Goal: Transaction & Acquisition: Book appointment/travel/reservation

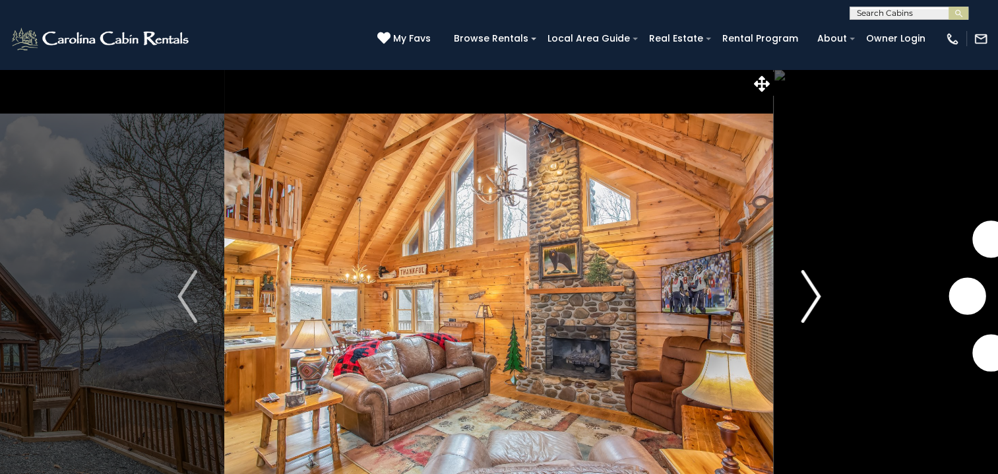
click at [815, 296] on img "Next" at bounding box center [811, 296] width 20 height 53
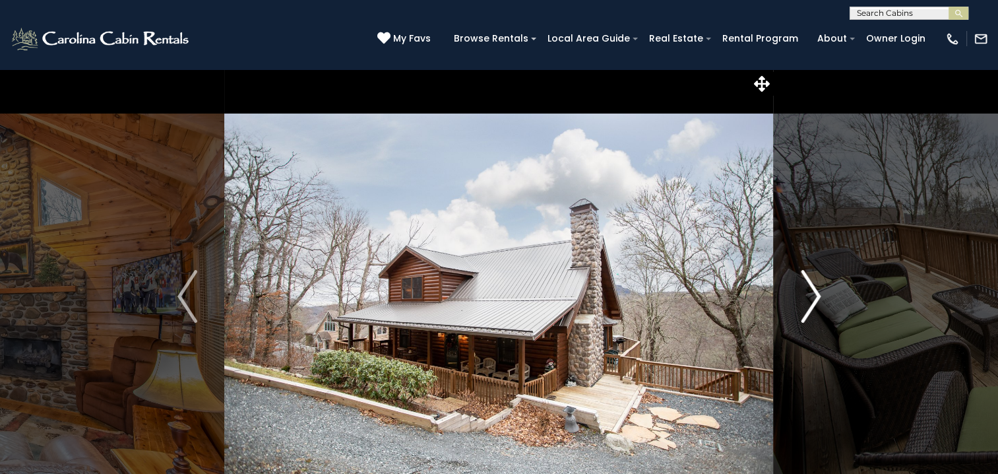
click at [819, 294] on img "Next" at bounding box center [811, 296] width 20 height 53
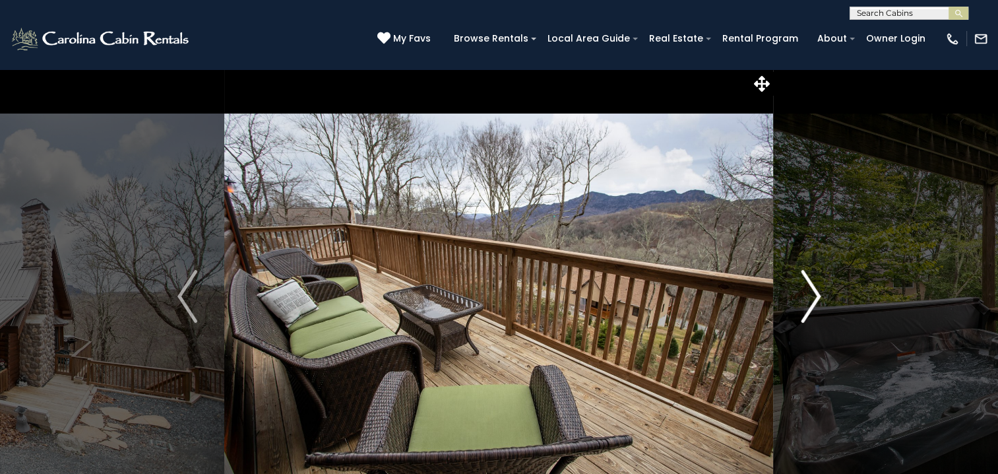
click at [819, 294] on img "Next" at bounding box center [811, 296] width 20 height 53
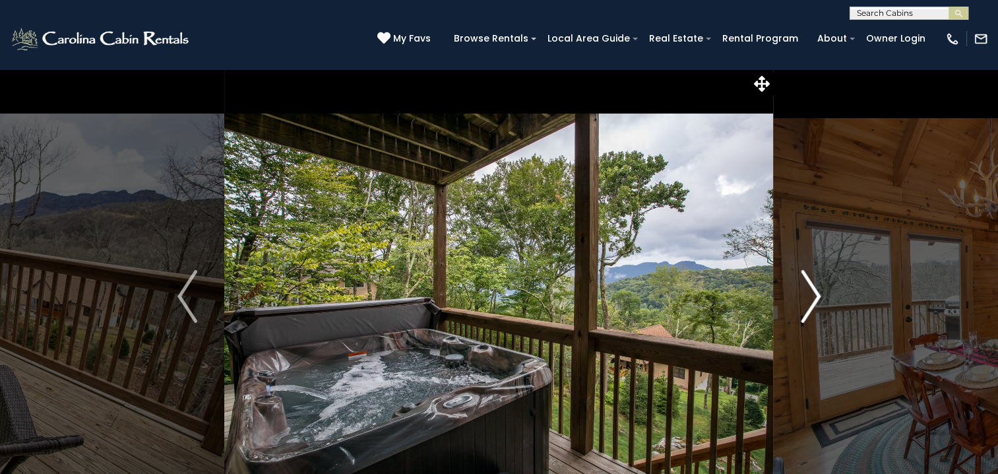
click at [819, 294] on img "Next" at bounding box center [811, 296] width 20 height 53
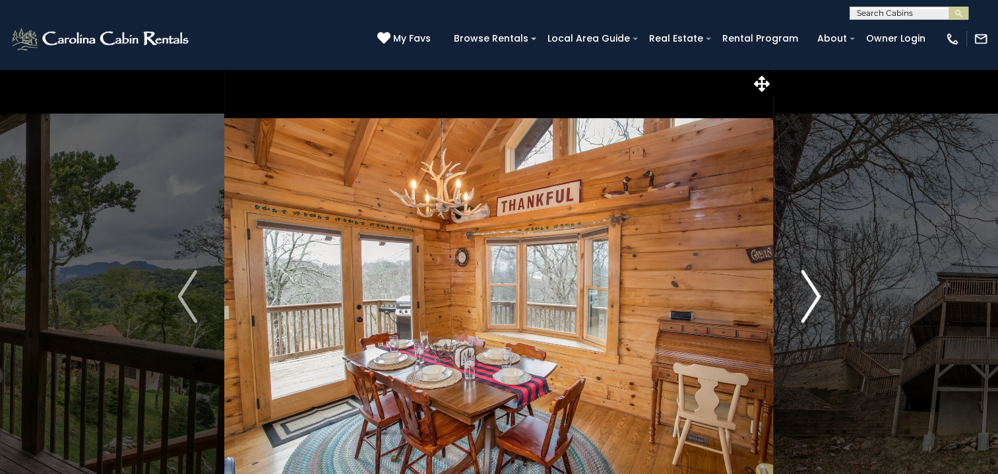
click at [819, 294] on img "Next" at bounding box center [811, 296] width 20 height 53
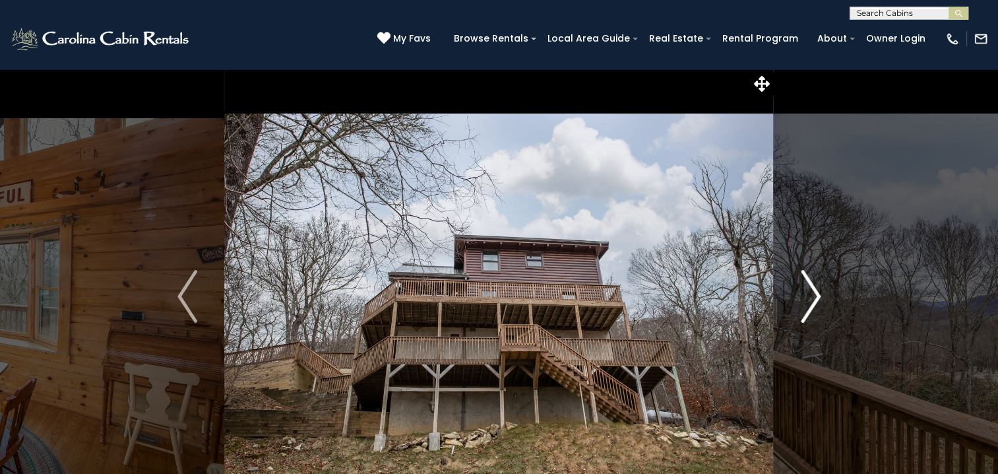
click at [819, 294] on img "Next" at bounding box center [811, 296] width 20 height 53
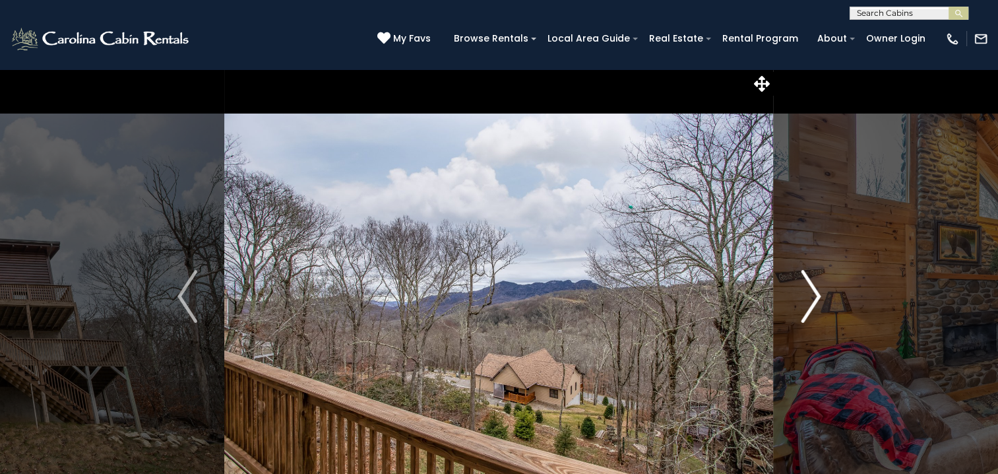
click at [822, 305] on button "Next" at bounding box center [811, 296] width 74 height 455
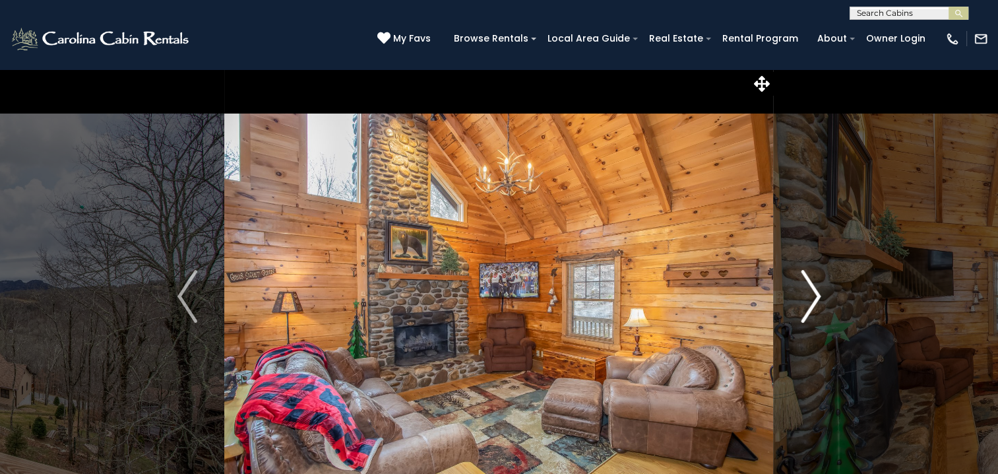
click at [822, 305] on button "Next" at bounding box center [811, 296] width 74 height 455
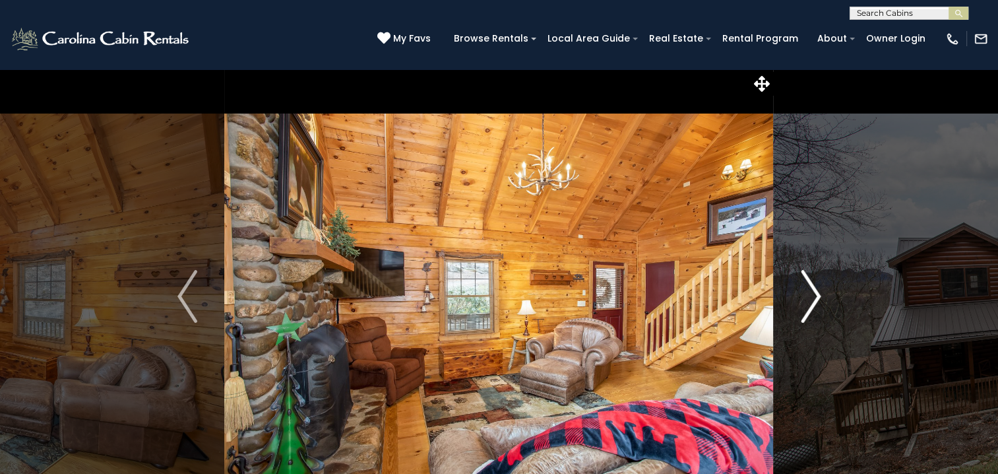
click at [822, 305] on button "Next" at bounding box center [811, 296] width 74 height 455
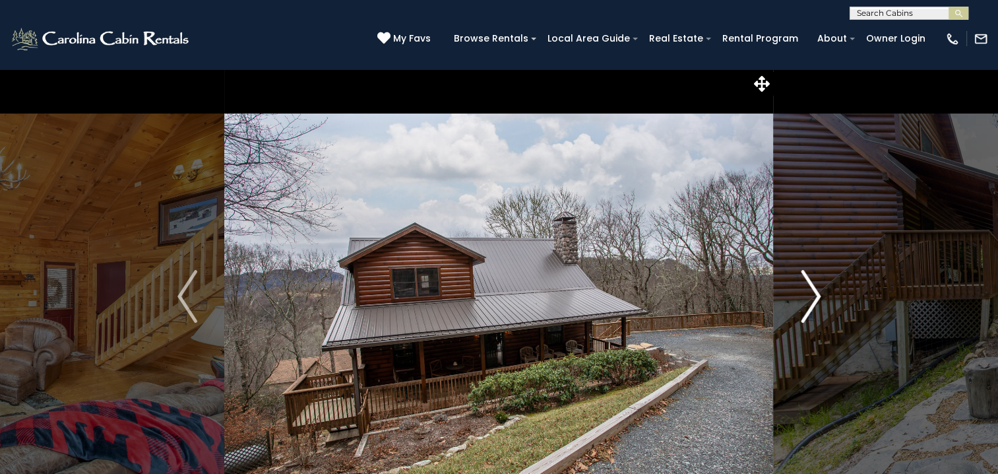
click at [820, 301] on img "Next" at bounding box center [811, 296] width 20 height 53
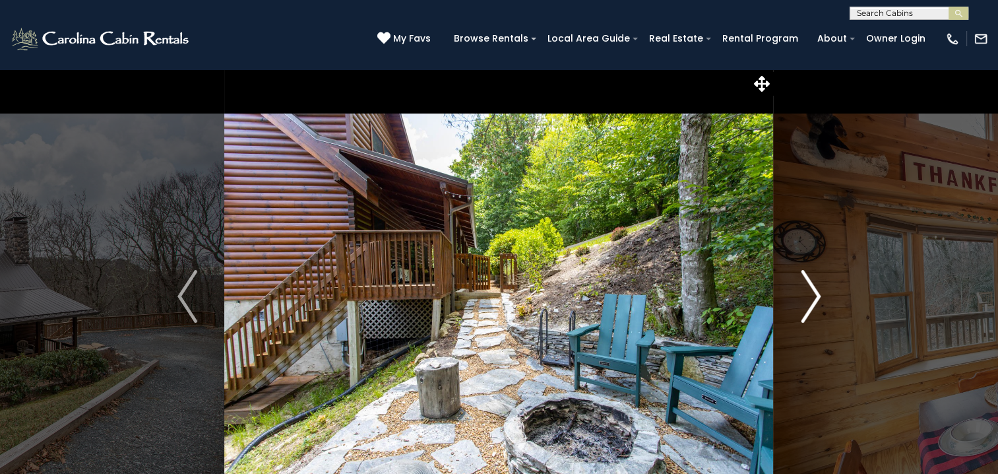
click at [806, 309] on img "Next" at bounding box center [811, 296] width 20 height 53
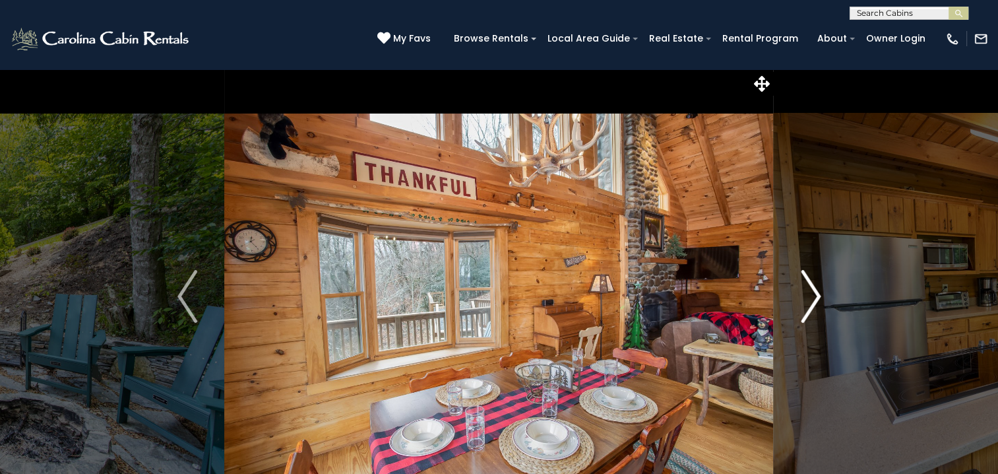
click at [806, 309] on img "Next" at bounding box center [811, 296] width 20 height 53
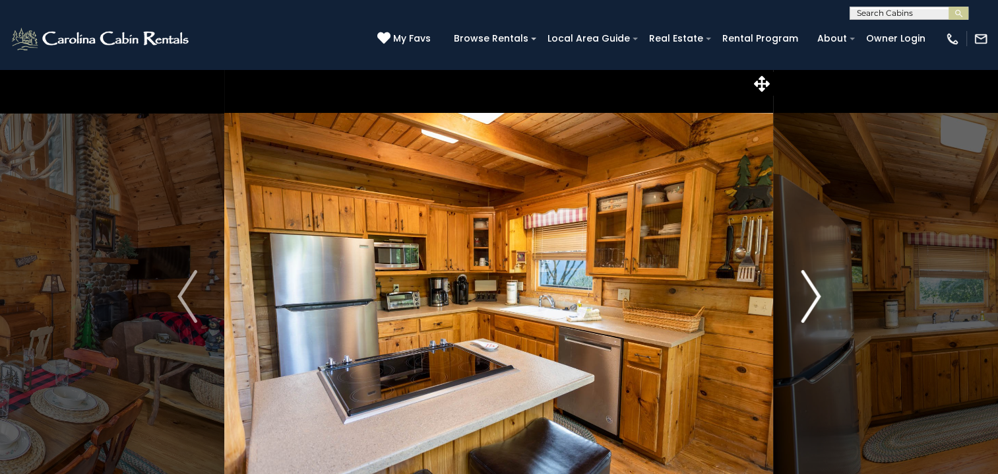
click at [806, 309] on img "Next" at bounding box center [811, 296] width 20 height 53
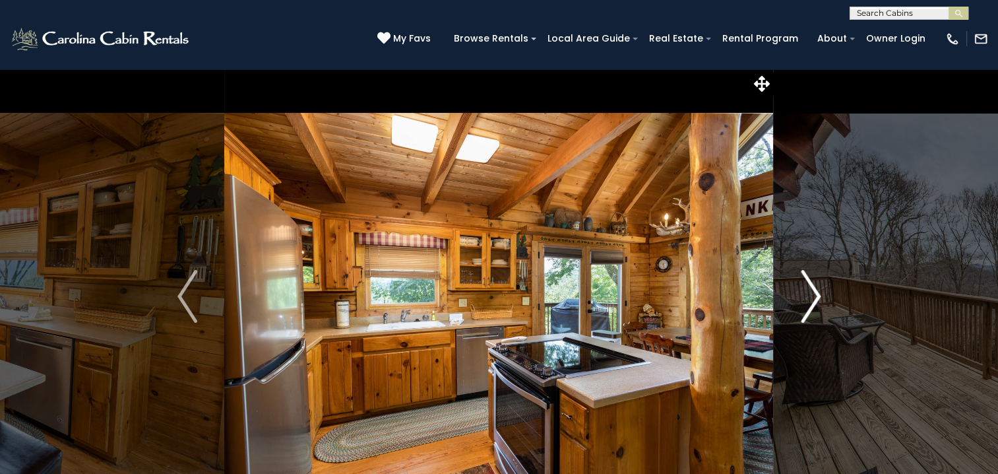
click at [806, 309] on img "Next" at bounding box center [811, 296] width 20 height 53
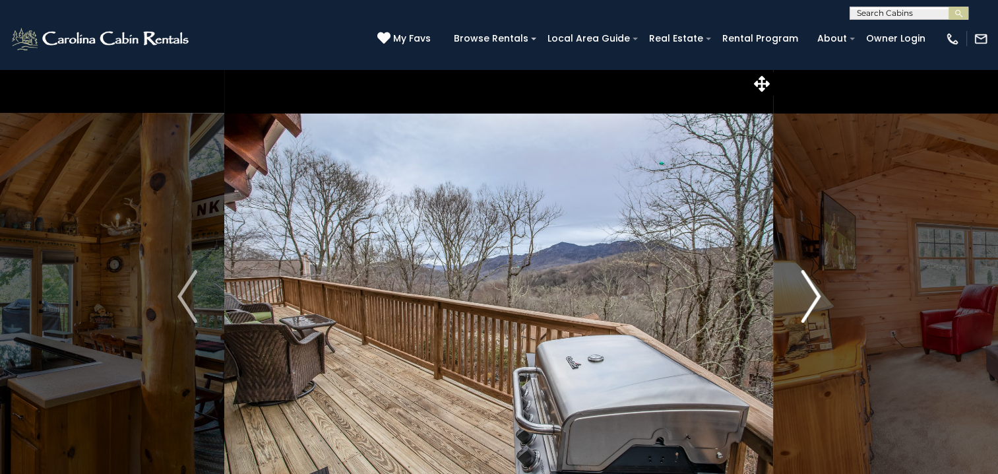
click at [806, 309] on img "Next" at bounding box center [811, 296] width 20 height 53
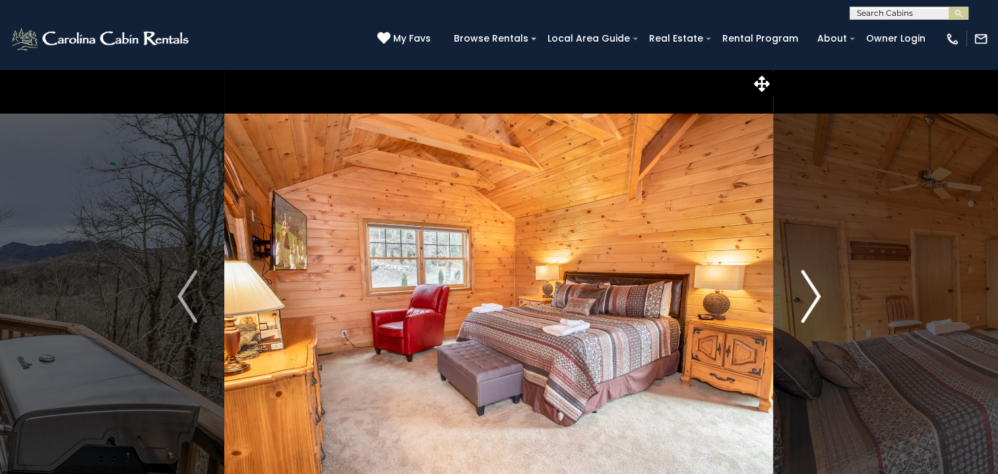
click at [806, 309] on img "Next" at bounding box center [811, 296] width 20 height 53
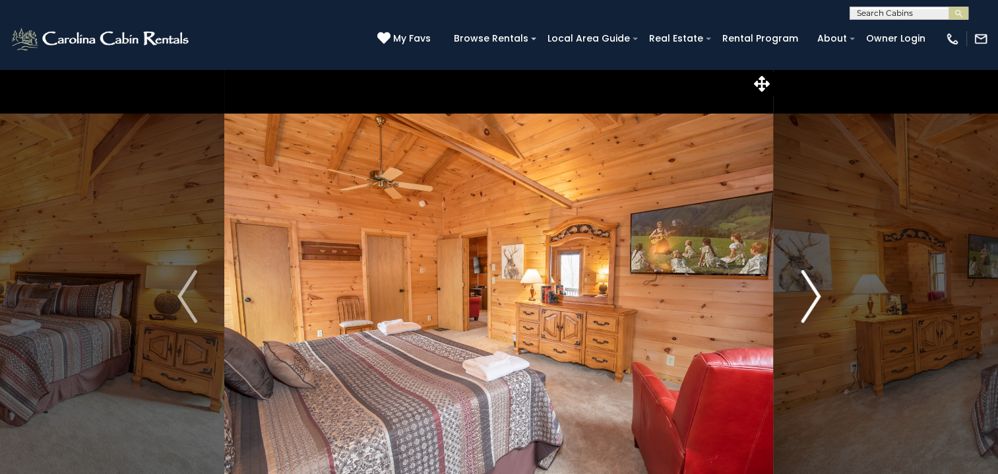
click at [806, 309] on img "Next" at bounding box center [811, 296] width 20 height 53
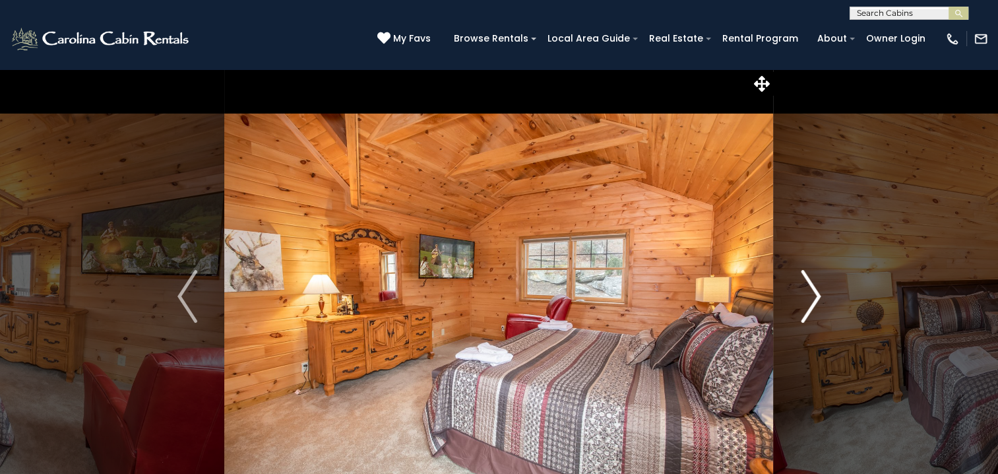
click at [806, 309] on img "Next" at bounding box center [811, 296] width 20 height 53
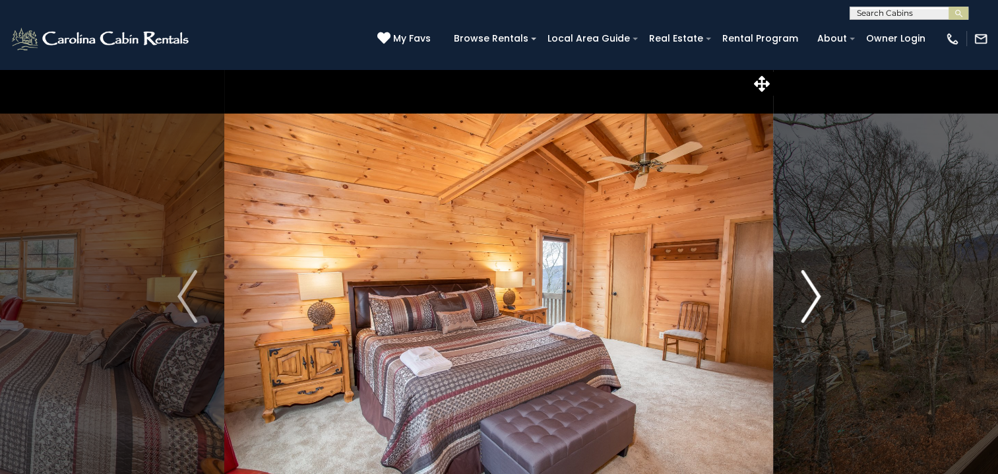
click at [806, 309] on img "Next" at bounding box center [811, 296] width 20 height 53
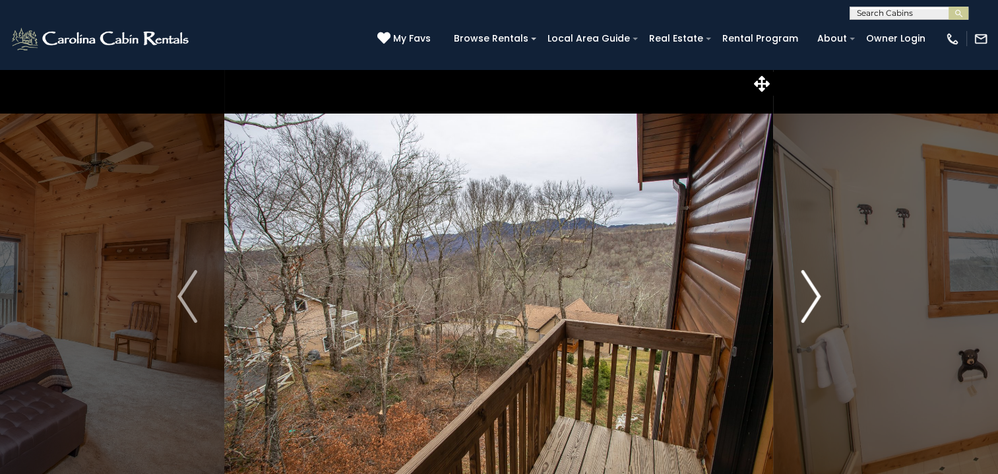
click at [806, 309] on img "Next" at bounding box center [811, 296] width 20 height 53
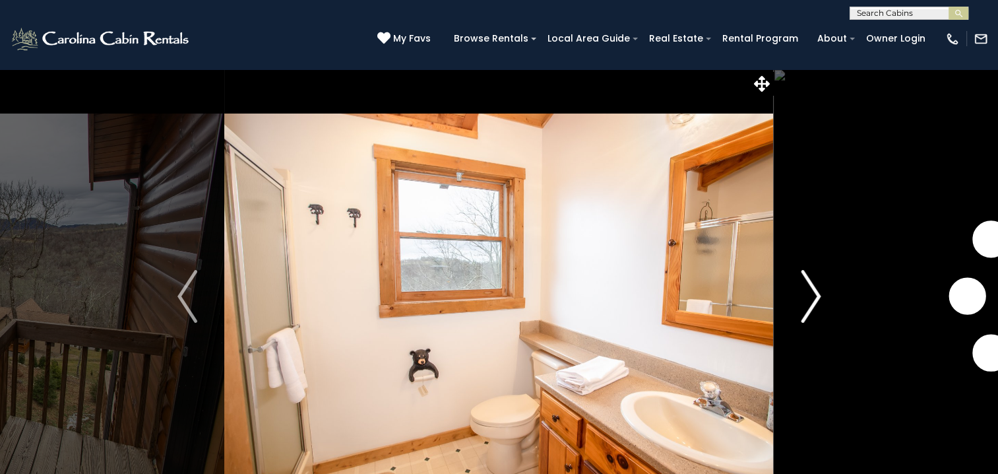
click at [806, 309] on img "Next" at bounding box center [811, 296] width 20 height 53
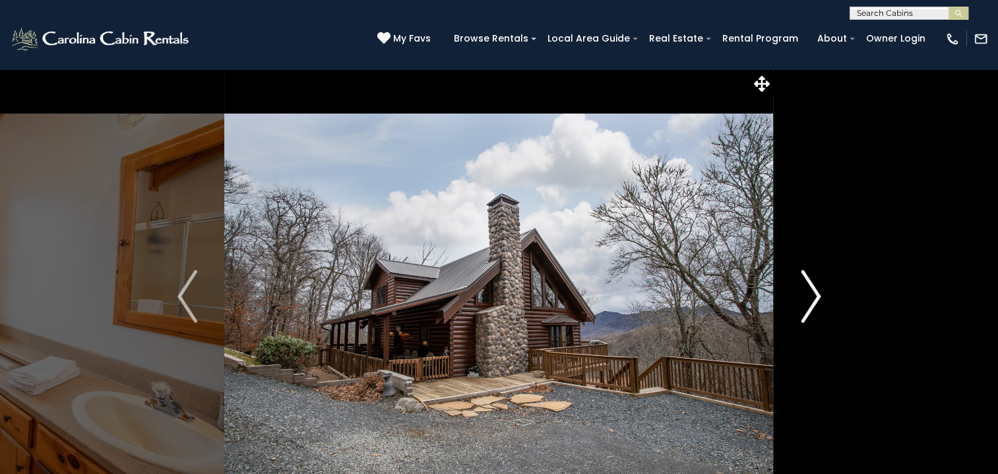
click at [806, 309] on img "Next" at bounding box center [811, 296] width 20 height 53
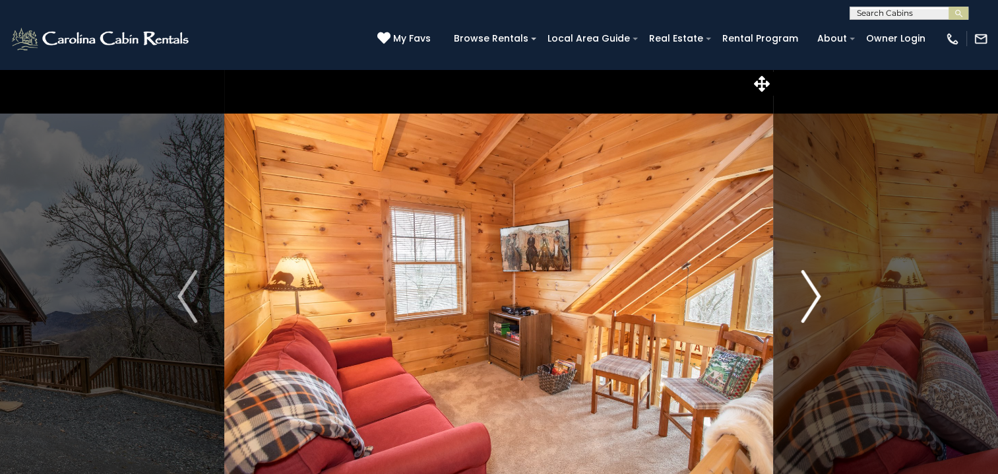
click at [806, 309] on img "Next" at bounding box center [811, 296] width 20 height 53
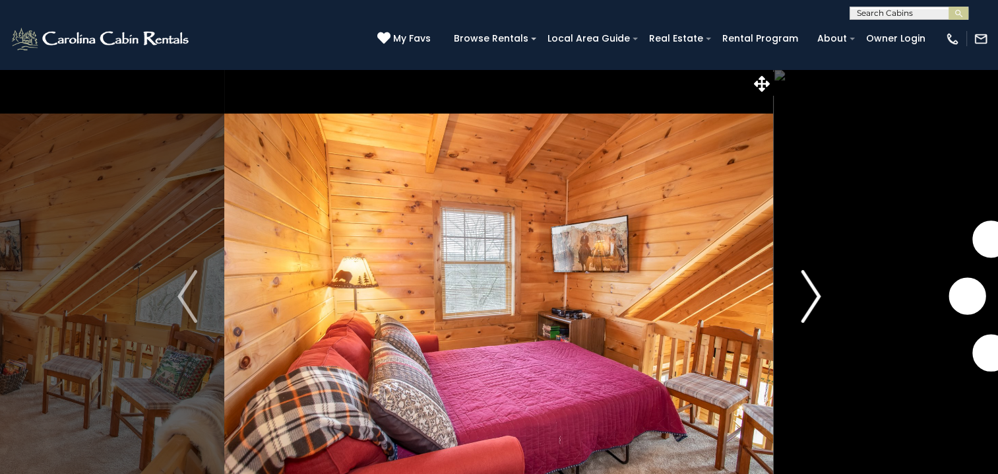
click at [806, 309] on img "Next" at bounding box center [811, 296] width 20 height 53
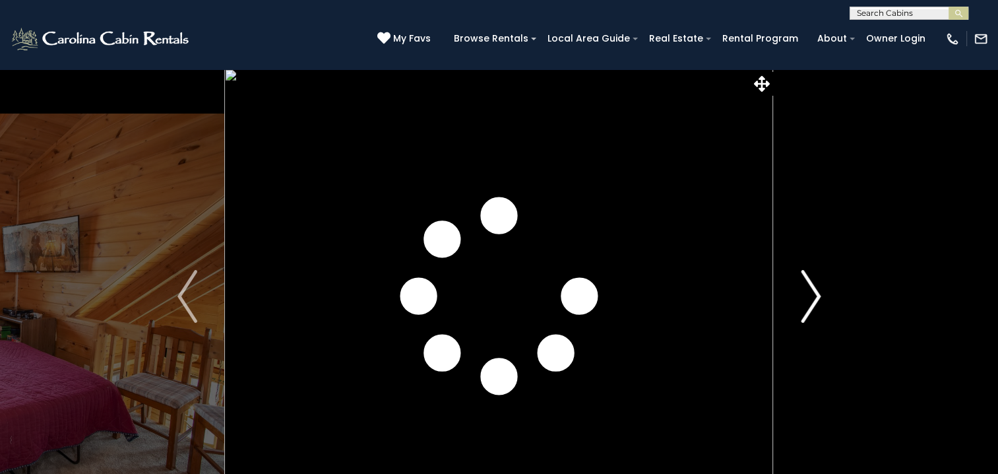
click at [806, 309] on img "Next" at bounding box center [811, 296] width 20 height 53
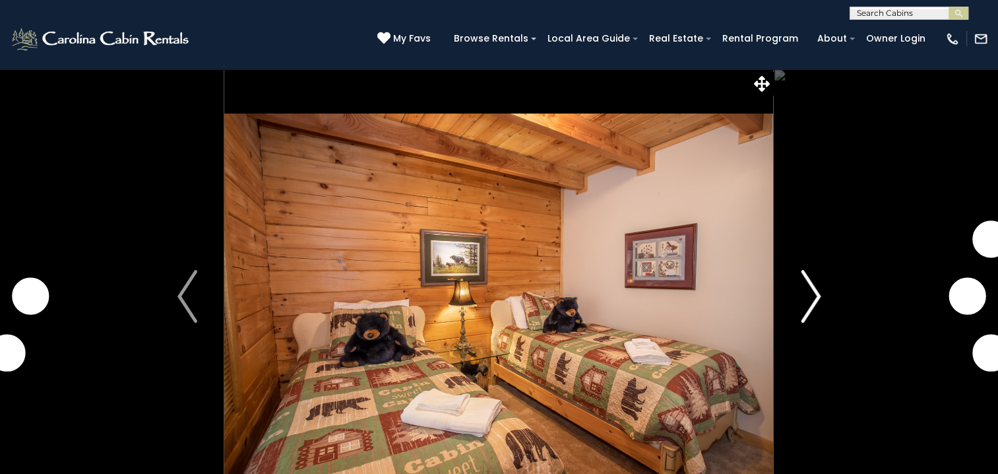
click at [806, 309] on img "Next" at bounding box center [811, 296] width 20 height 53
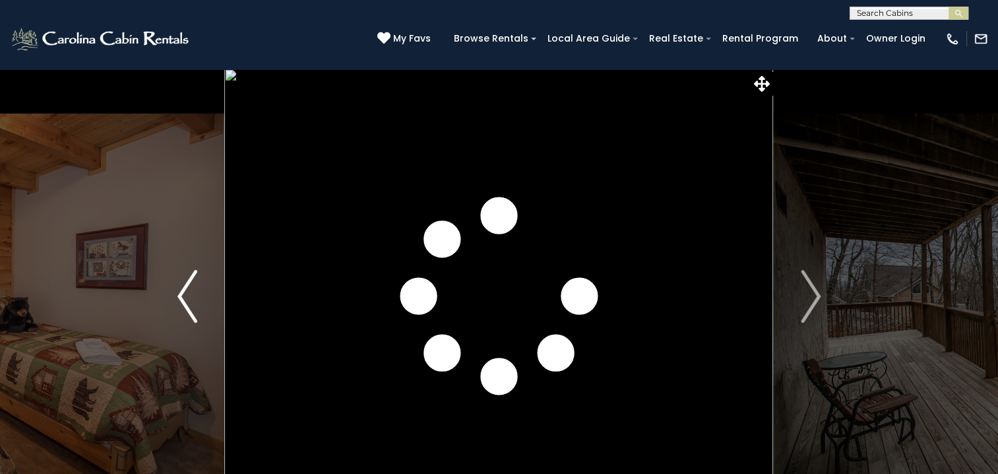
click at [191, 303] on img "Previous" at bounding box center [187, 296] width 20 height 53
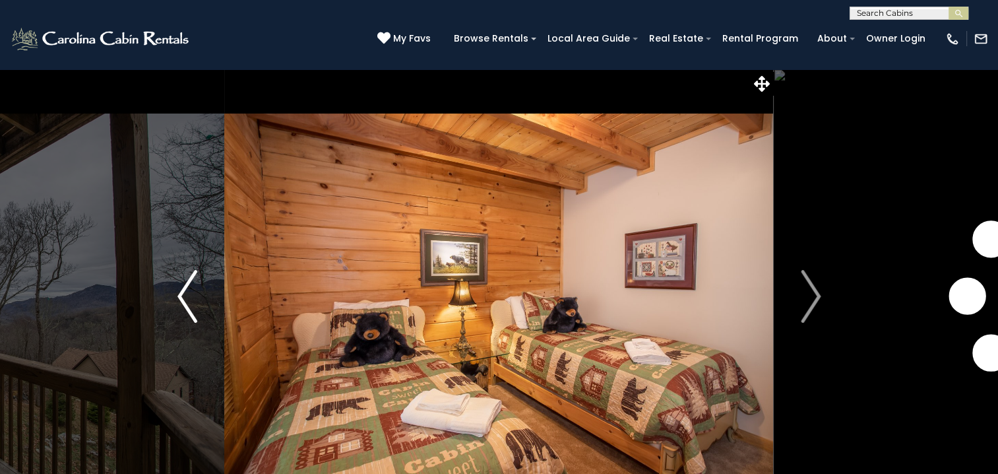
click at [190, 303] on img "Previous" at bounding box center [187, 296] width 20 height 53
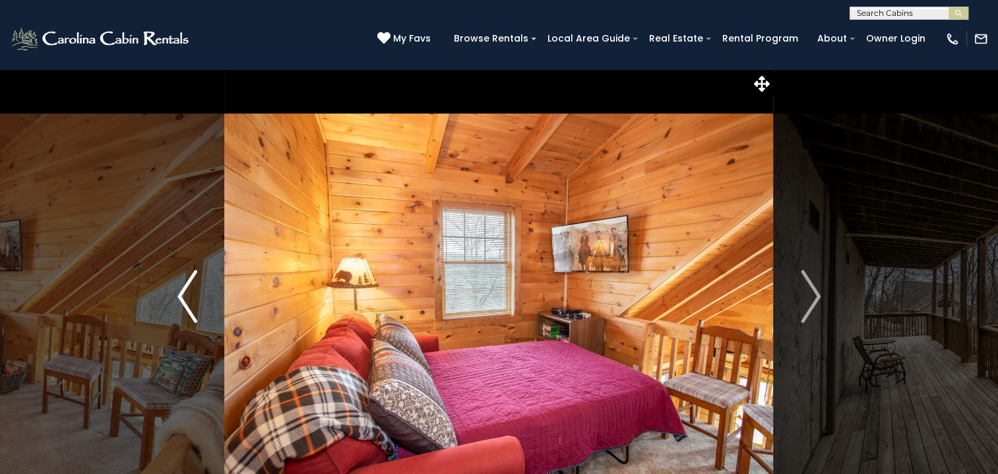
click at [190, 303] on img "Previous" at bounding box center [187, 296] width 20 height 53
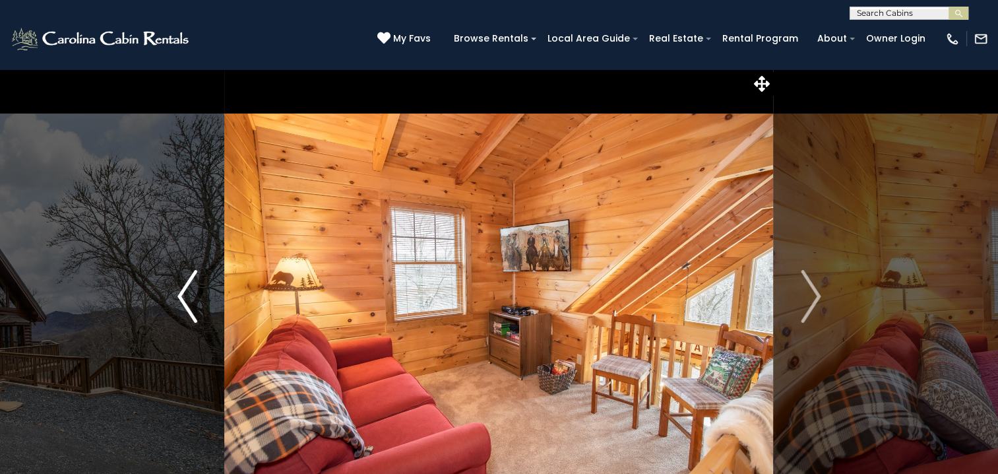
click at [190, 303] on img "Previous" at bounding box center [187, 296] width 20 height 53
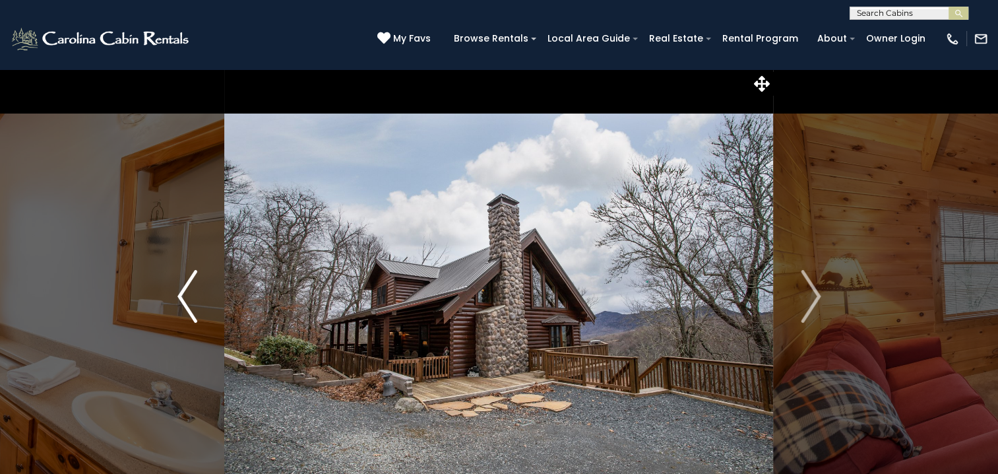
click at [190, 303] on img "Previous" at bounding box center [187, 296] width 20 height 53
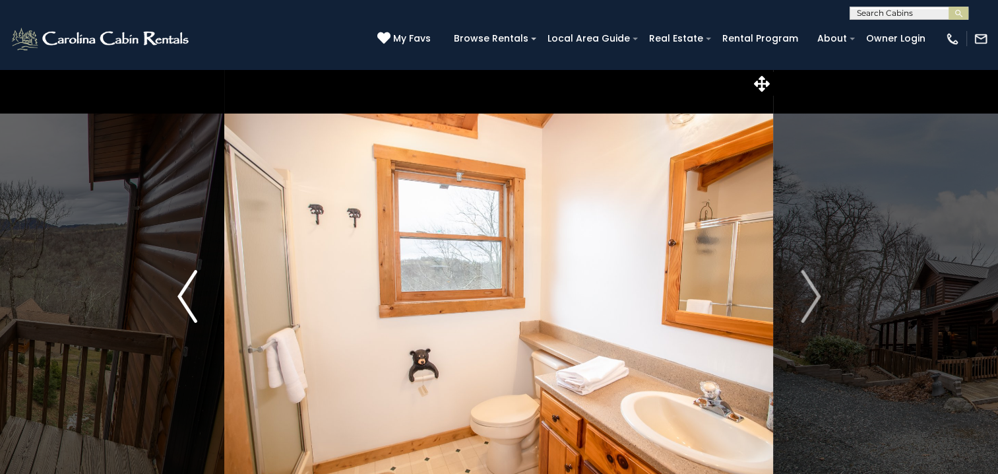
click at [190, 303] on img "Previous" at bounding box center [187, 296] width 20 height 53
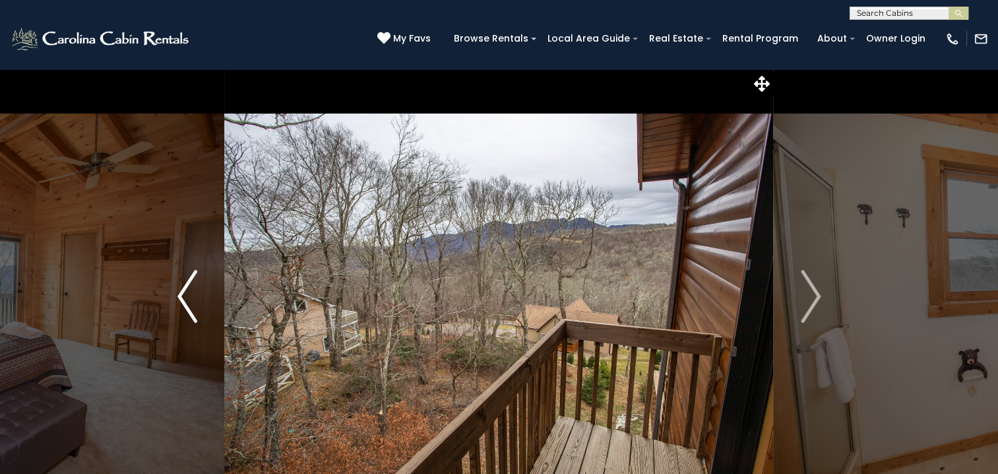
click at [190, 303] on img "Previous" at bounding box center [187, 296] width 20 height 53
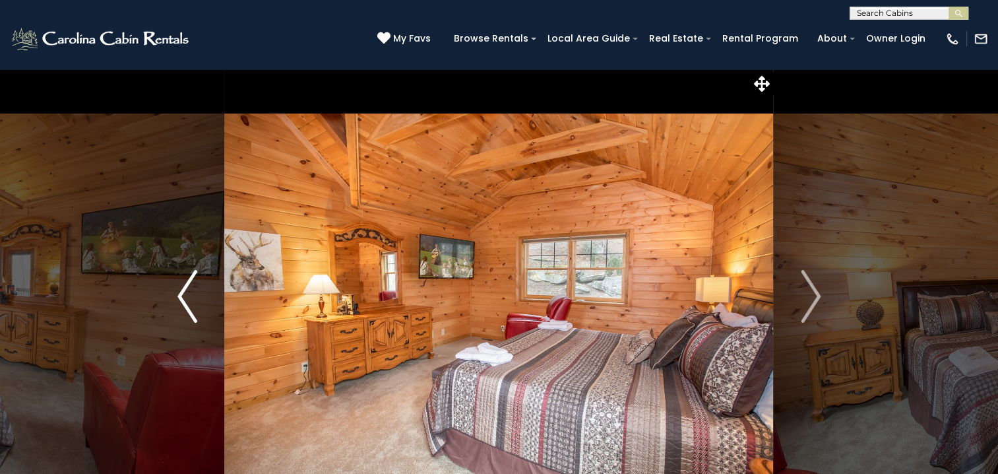
click at [190, 303] on img "Previous" at bounding box center [187, 296] width 20 height 53
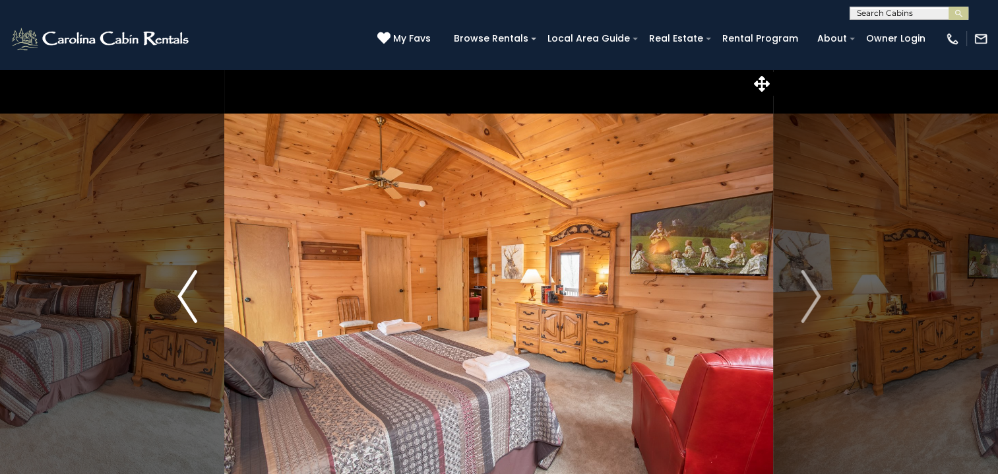
click at [190, 303] on img "Previous" at bounding box center [187, 296] width 20 height 53
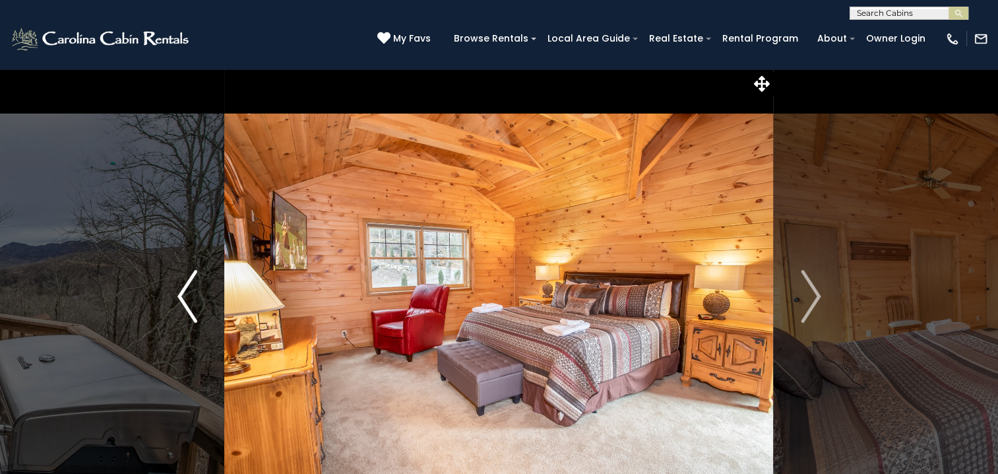
click at [190, 303] on img "Previous" at bounding box center [187, 296] width 20 height 53
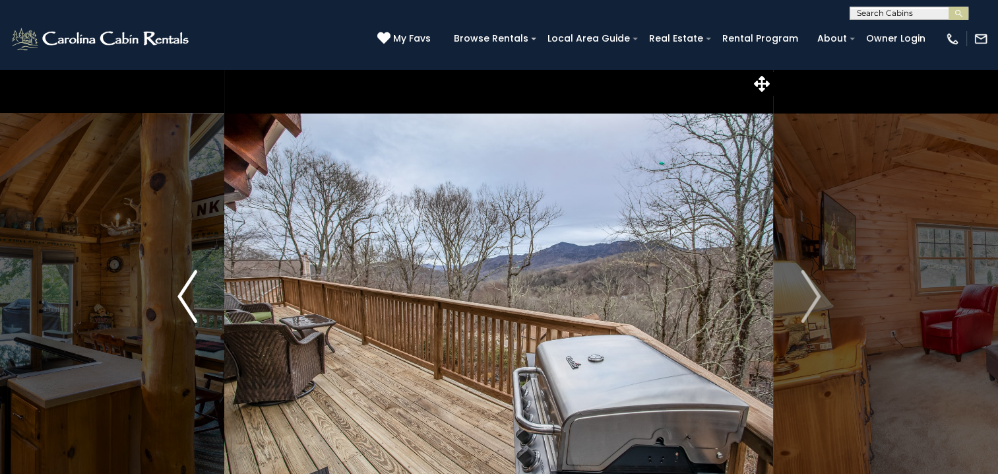
click at [190, 303] on img "Previous" at bounding box center [187, 296] width 20 height 53
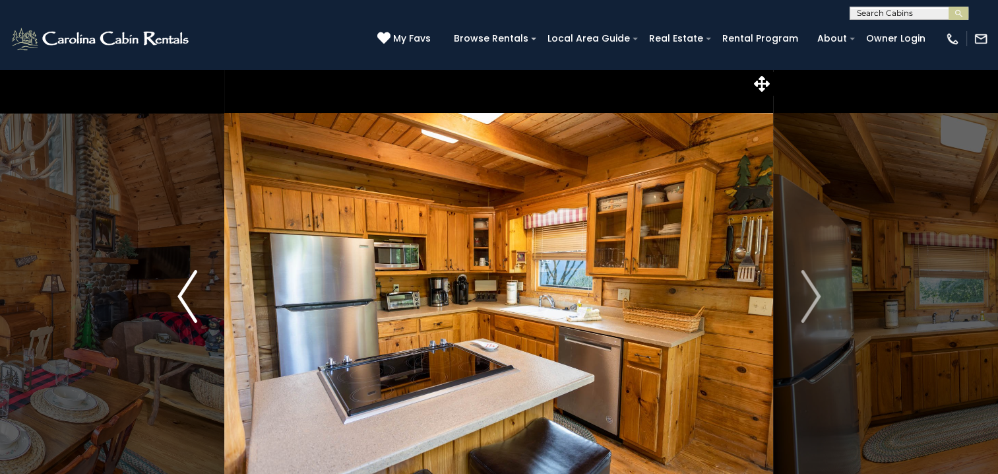
click at [190, 303] on img "Previous" at bounding box center [187, 296] width 20 height 53
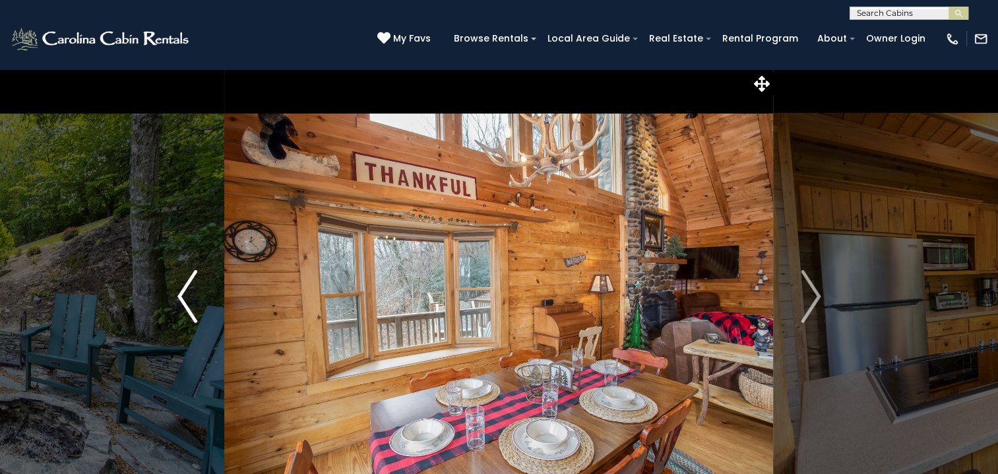
click at [190, 303] on img "Previous" at bounding box center [187, 296] width 20 height 53
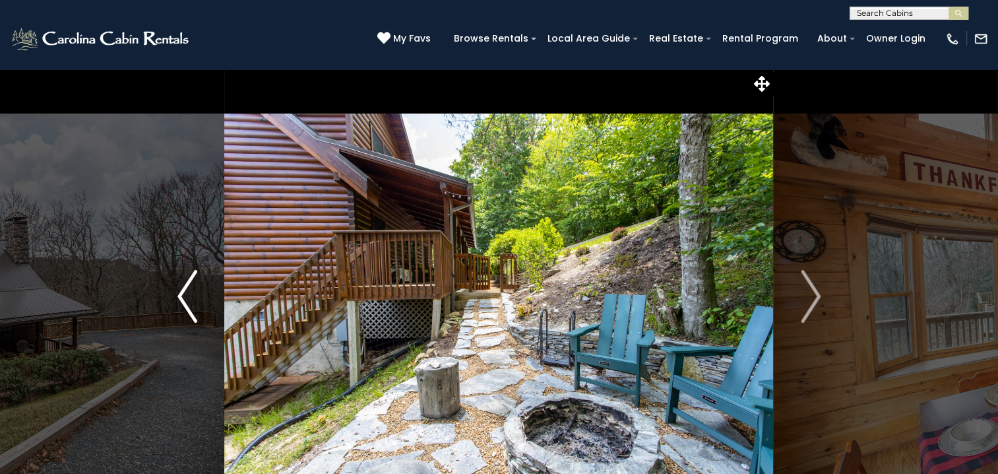
click at [190, 303] on img "Previous" at bounding box center [187, 296] width 20 height 53
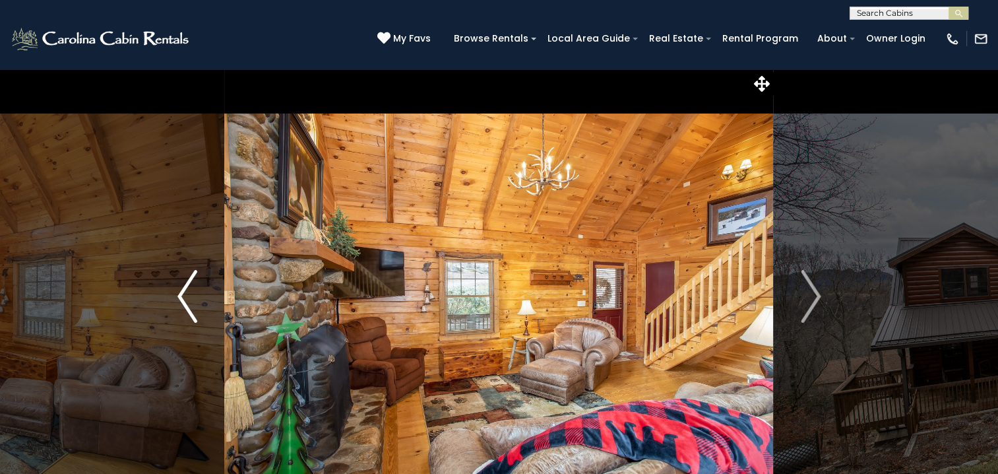
click at [190, 303] on img "Previous" at bounding box center [187, 296] width 20 height 53
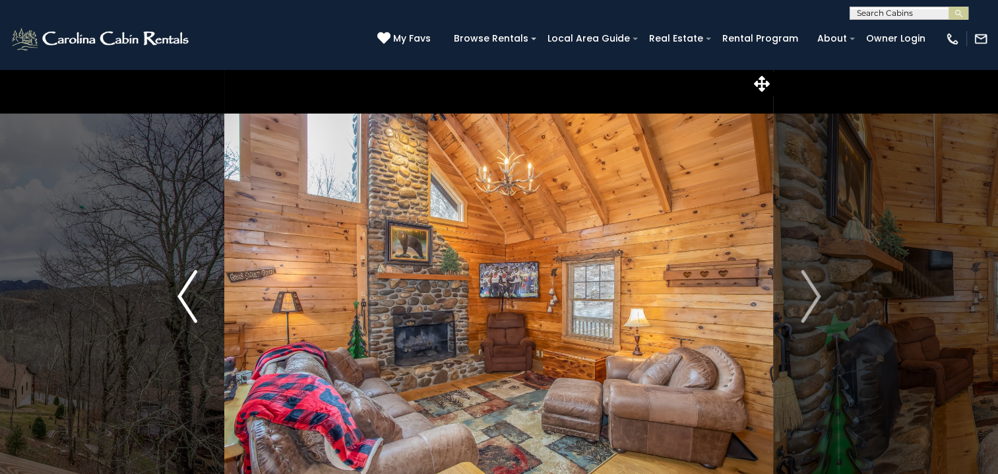
click at [190, 303] on img "Previous" at bounding box center [187, 296] width 20 height 53
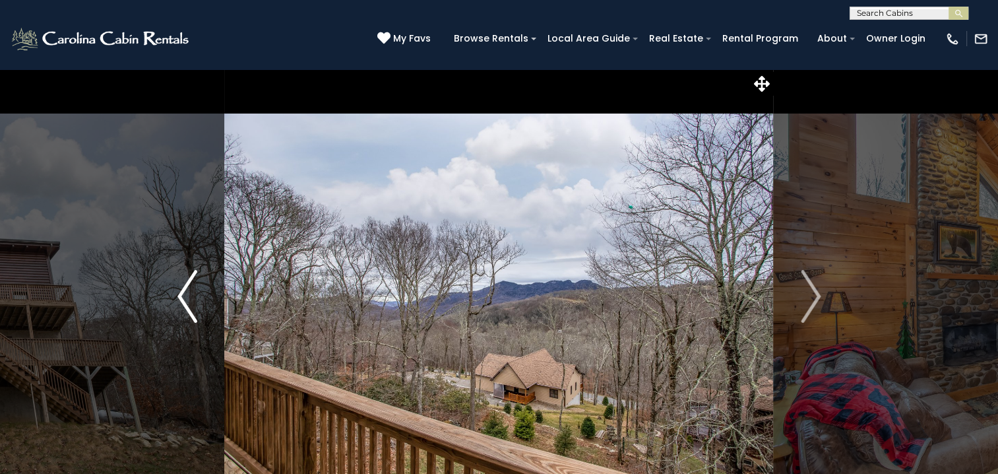
click at [190, 303] on img "Previous" at bounding box center [187, 296] width 20 height 53
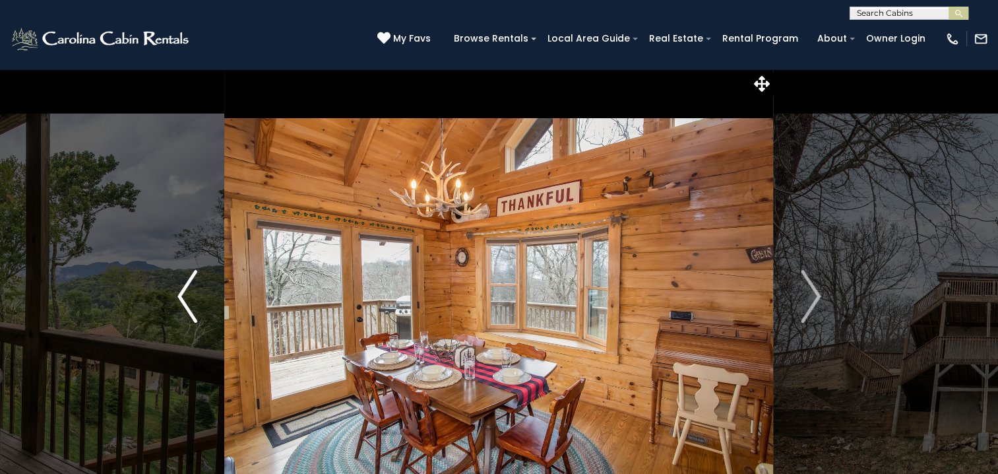
click at [190, 303] on img "Previous" at bounding box center [187, 296] width 20 height 53
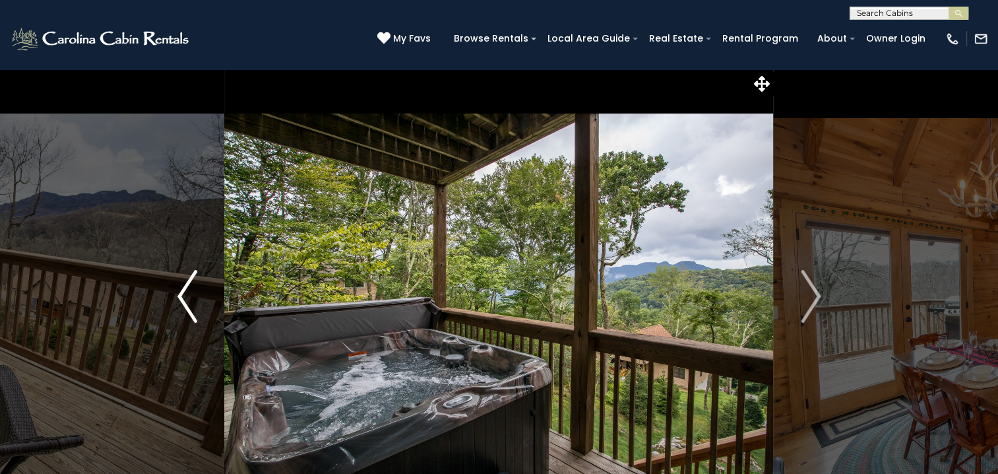
click at [190, 303] on img "Previous" at bounding box center [187, 296] width 20 height 53
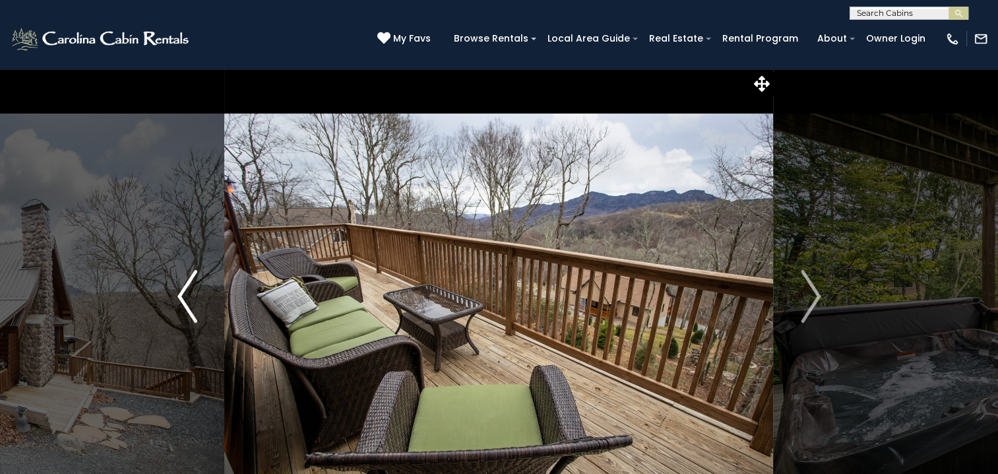
click at [190, 303] on img "Previous" at bounding box center [187, 296] width 20 height 53
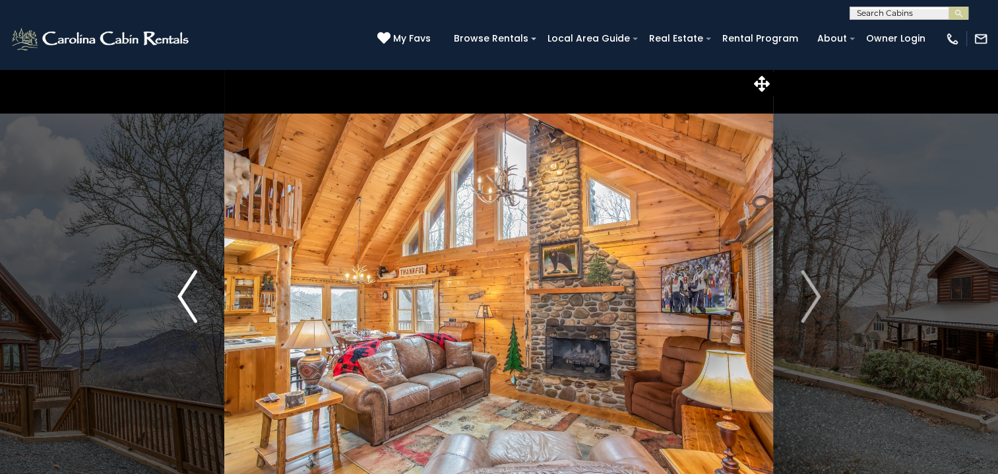
click at [190, 303] on img "Previous" at bounding box center [187, 296] width 20 height 53
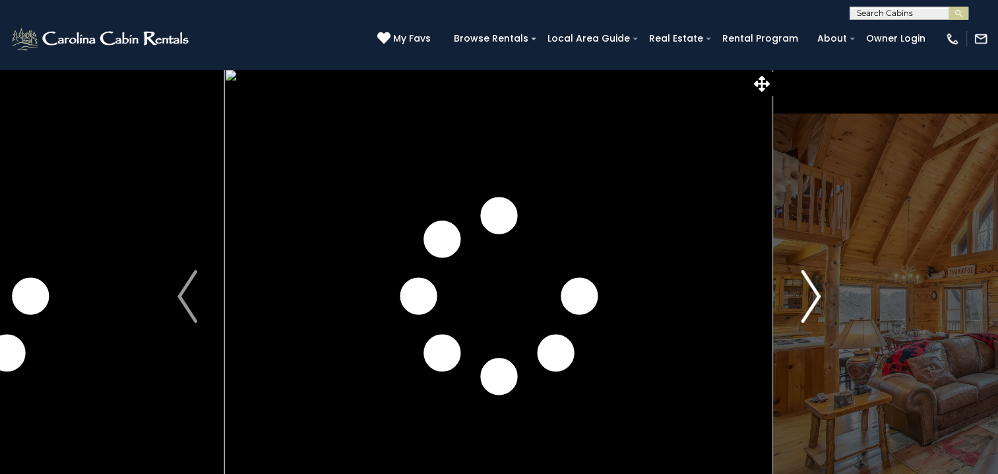
click at [826, 302] on button "Next" at bounding box center [811, 296] width 74 height 455
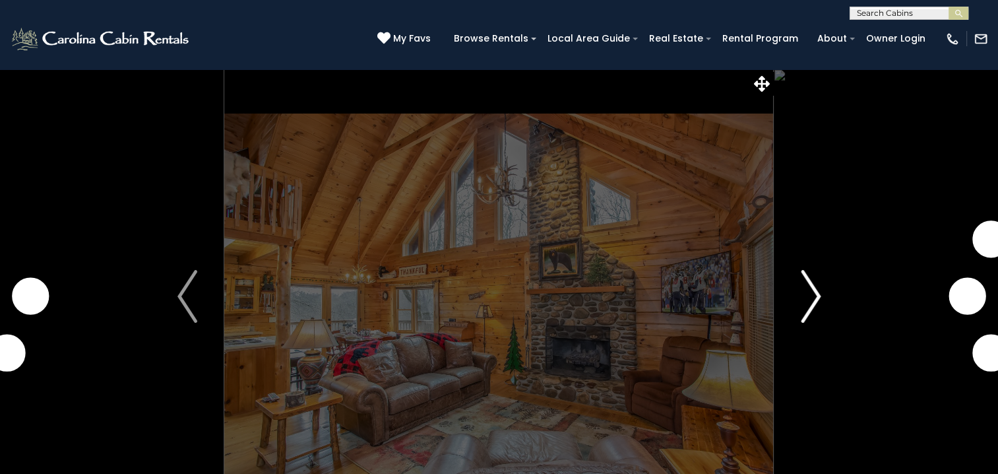
click at [821, 299] on button "Next" at bounding box center [811, 296] width 74 height 455
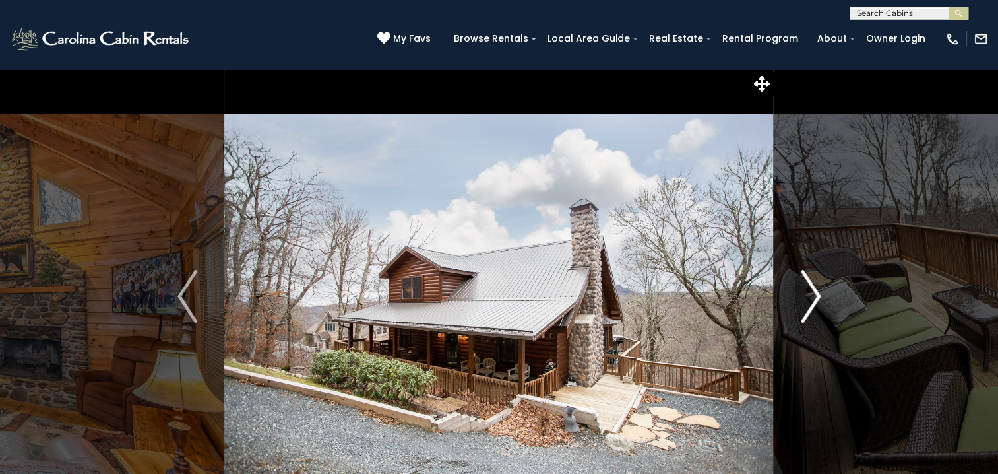
click at [821, 299] on img "Next" at bounding box center [811, 296] width 20 height 53
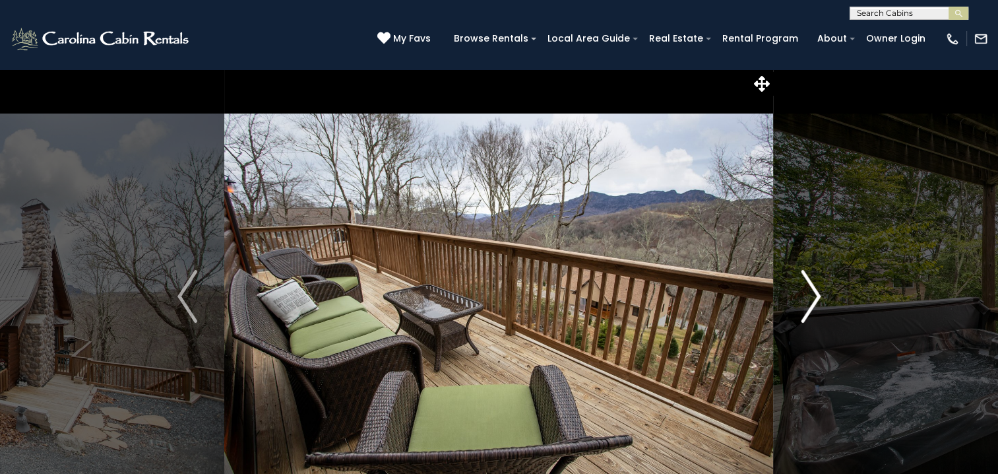
click at [821, 299] on img "Next" at bounding box center [811, 296] width 20 height 53
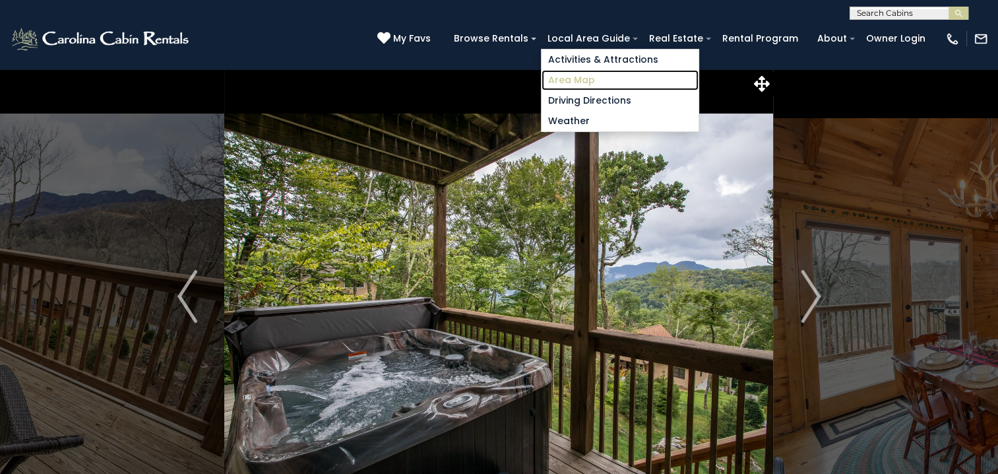
click at [589, 80] on link "Area Map" at bounding box center [620, 80] width 157 height 20
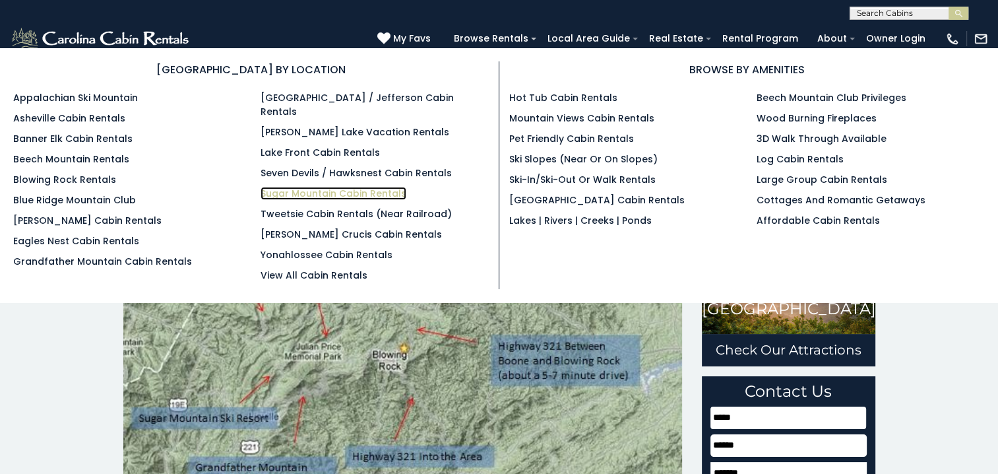
click at [319, 187] on link "Sugar Mountain Cabin Rentals" at bounding box center [334, 193] width 146 height 13
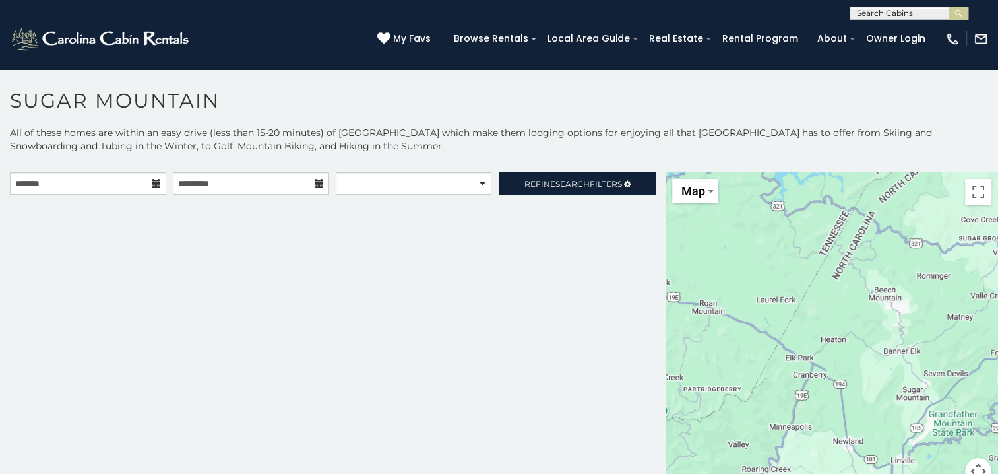
click at [155, 179] on icon at bounding box center [156, 183] width 9 height 9
click at [135, 183] on input "text" at bounding box center [88, 183] width 156 height 22
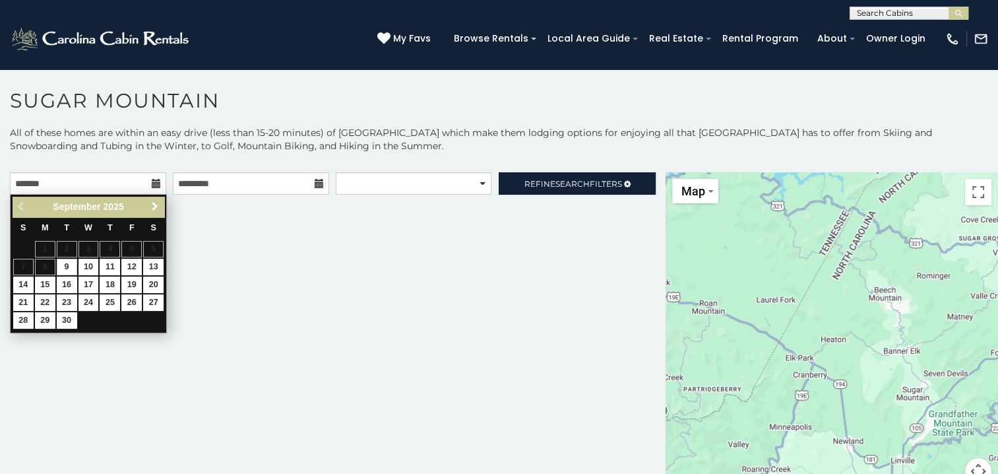
click at [154, 200] on link "Next" at bounding box center [154, 207] width 16 height 16
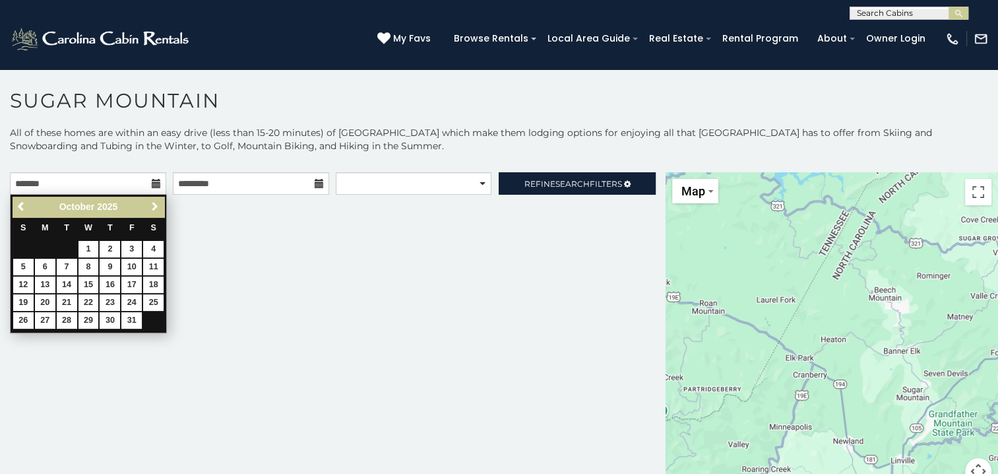
click at [154, 200] on link "Next" at bounding box center [154, 207] width 16 height 16
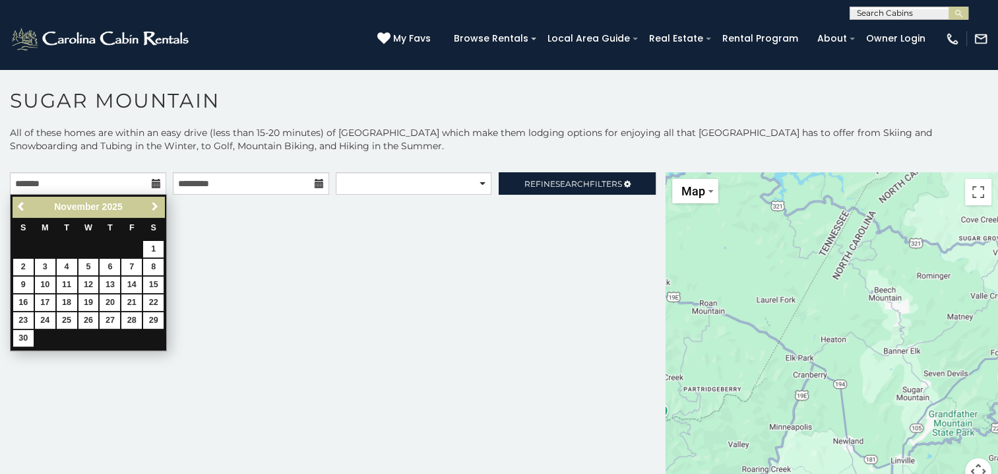
click at [154, 200] on link "Next" at bounding box center [154, 207] width 16 height 16
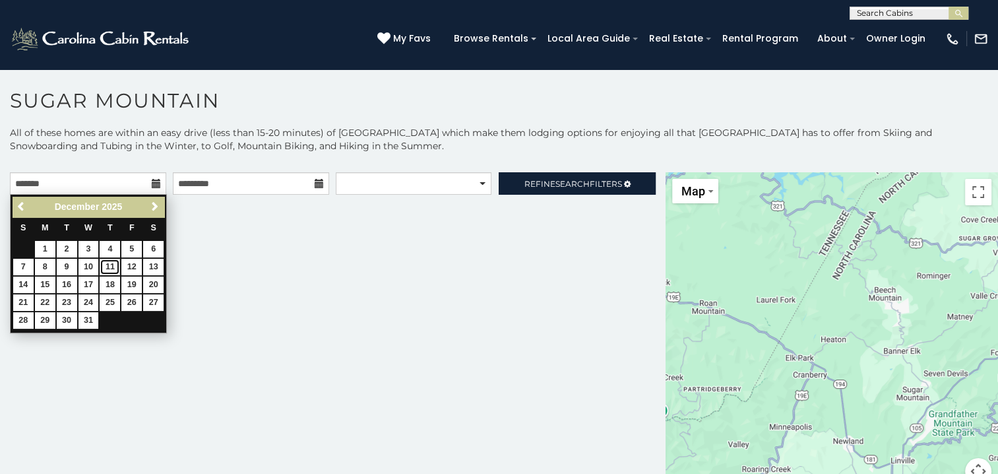
drag, startPoint x: 108, startPoint y: 263, endPoint x: 118, endPoint y: 253, distance: 14.0
click at [108, 263] on link "11" at bounding box center [110, 267] width 20 height 16
type input "**********"
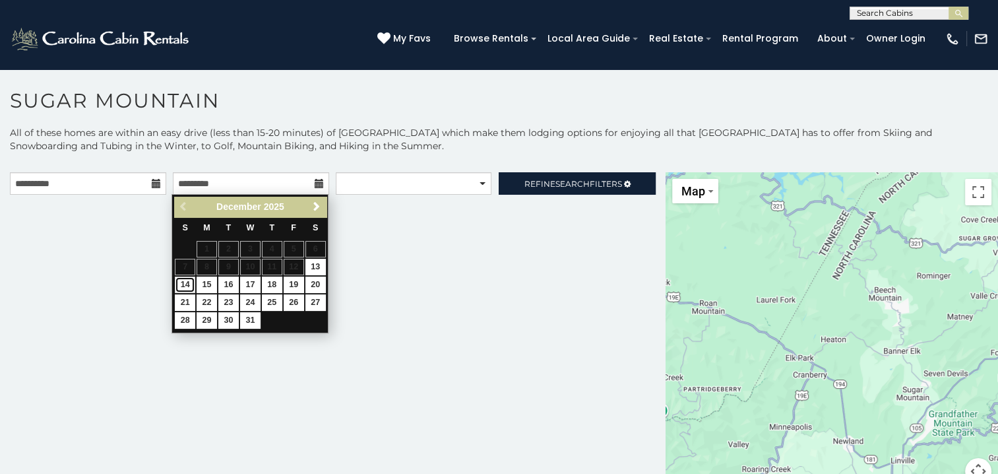
click at [183, 279] on link "14" at bounding box center [185, 284] width 20 height 16
type input "**********"
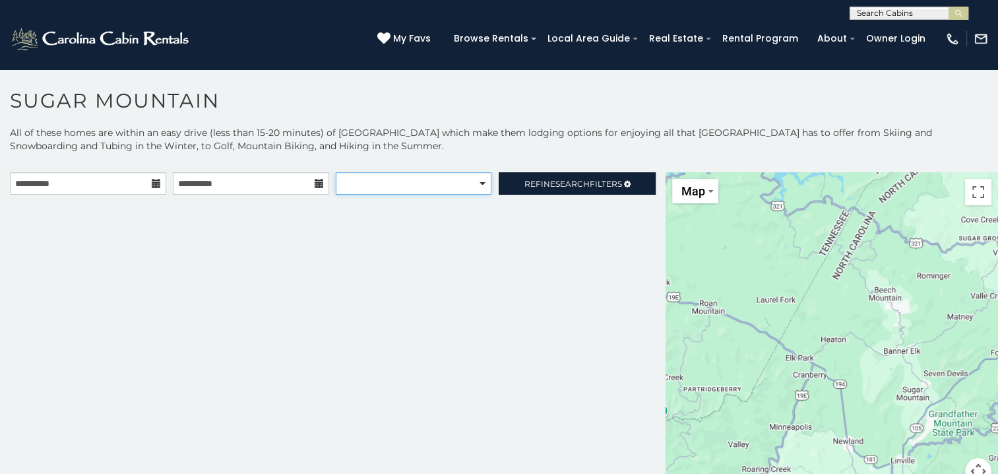
click at [478, 184] on select "**********" at bounding box center [413, 183] width 155 height 22
click at [336, 172] on select "**********" at bounding box center [413, 183] width 155 height 22
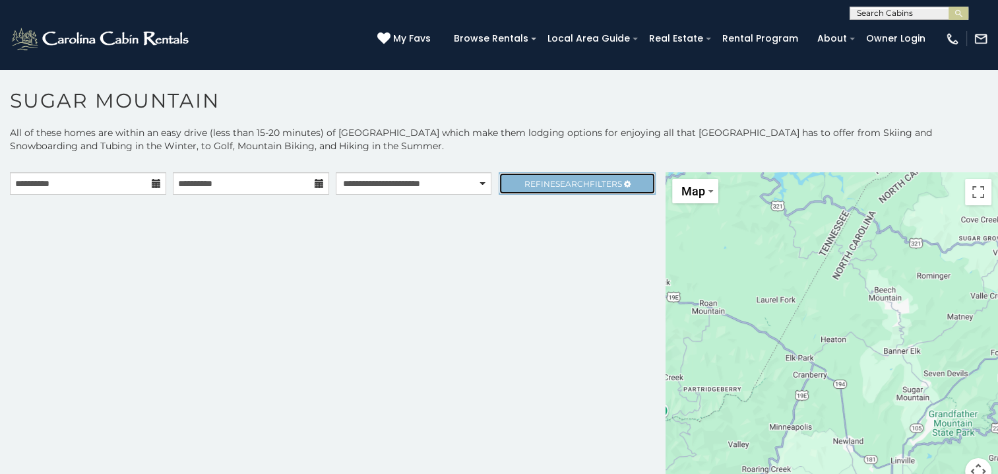
click at [528, 182] on span "Refine Search Filters" at bounding box center [573, 184] width 98 height 10
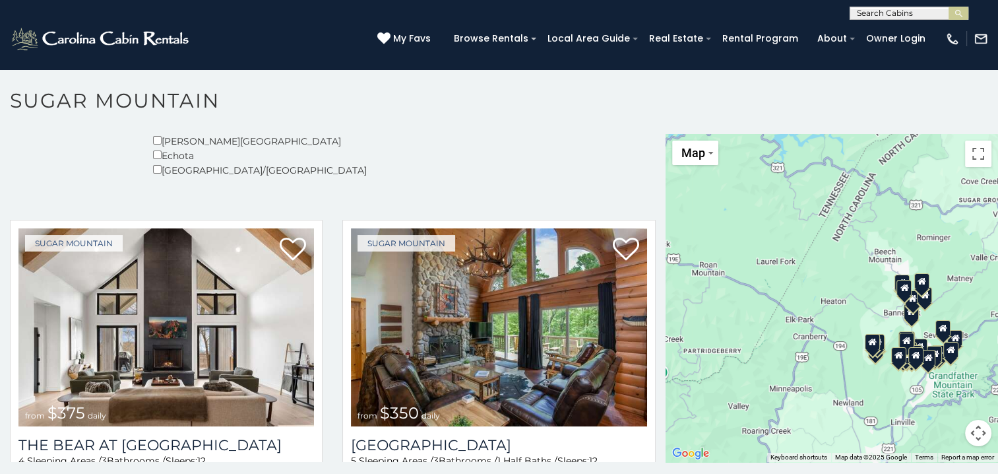
scroll to position [279, 0]
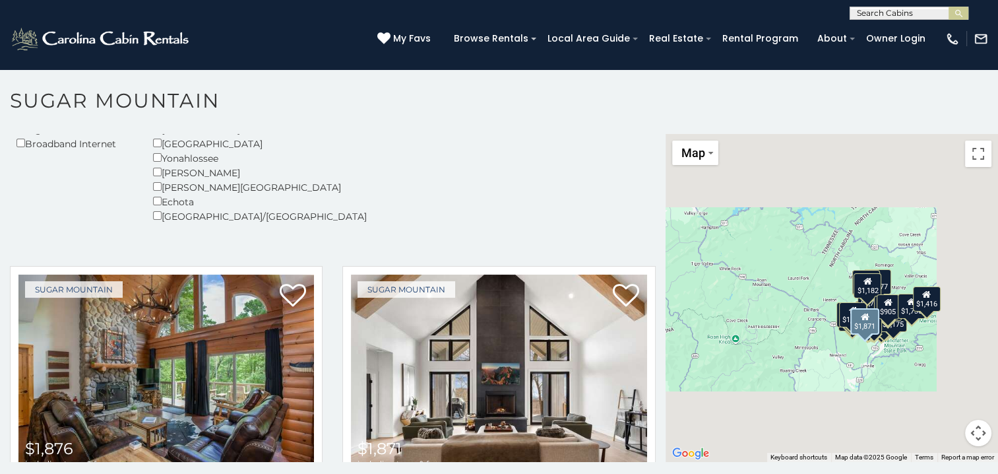
select select "**********"
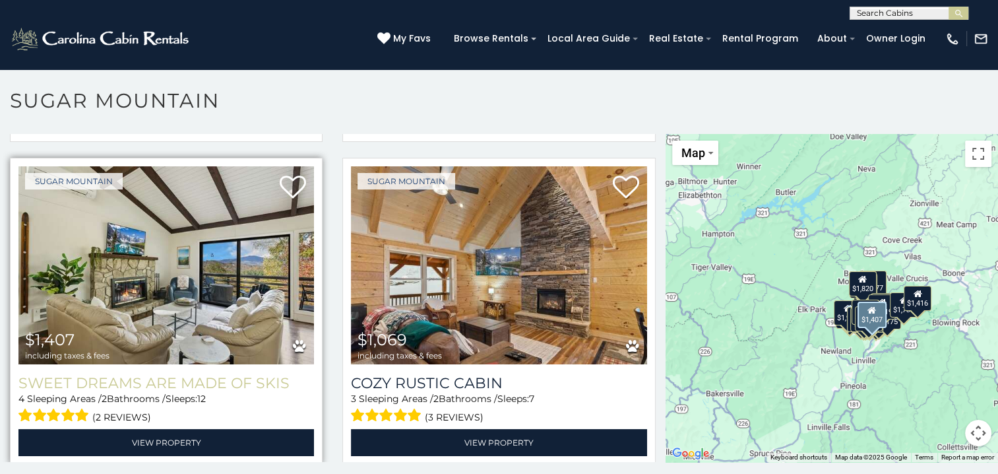
scroll to position [807, 0]
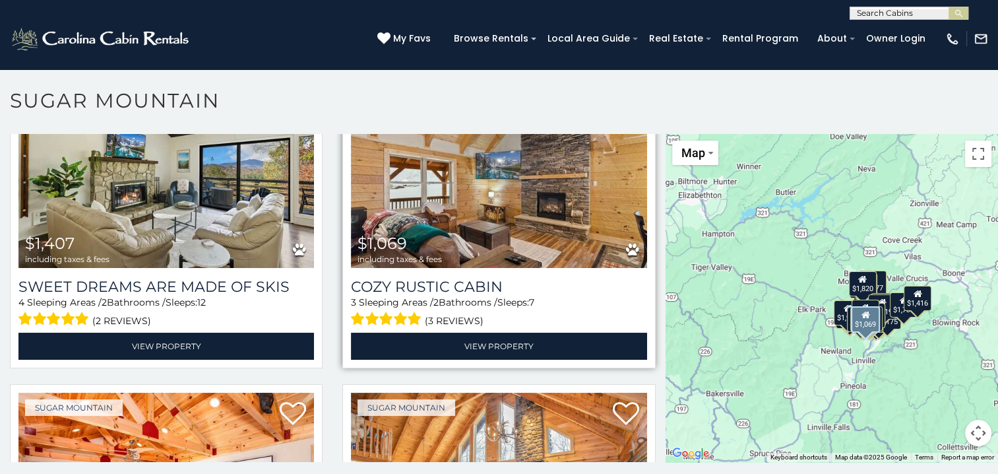
drag, startPoint x: 496, startPoint y: 292, endPoint x: 542, endPoint y: 292, distance: 46.2
click at [542, 296] on div "3 Sleeping Areas / 2 Bathrooms / Sleeps: 7 (3 reviews)" at bounding box center [499, 313] width 296 height 34
click at [592, 309] on div "(3 reviews)" at bounding box center [499, 319] width 296 height 20
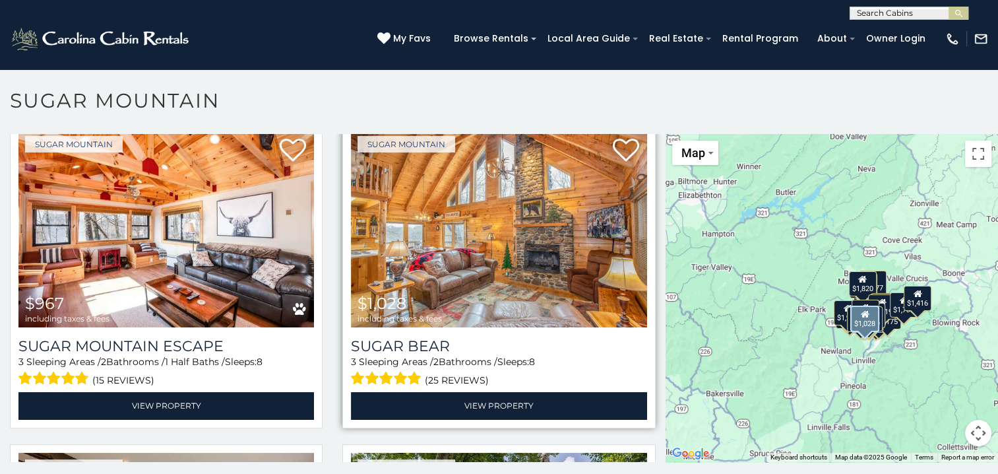
scroll to position [1071, 0]
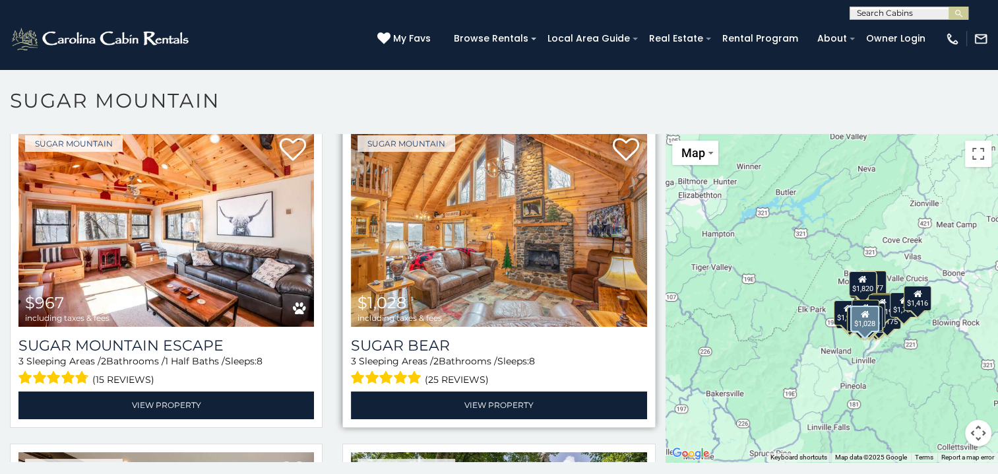
drag, startPoint x: 495, startPoint y: 346, endPoint x: 529, endPoint y: 346, distance: 34.3
click at [529, 354] on div "3 Sleeping Areas / 2 Bathrooms / Sleeps: 8 (25 reviews)" at bounding box center [499, 371] width 296 height 34
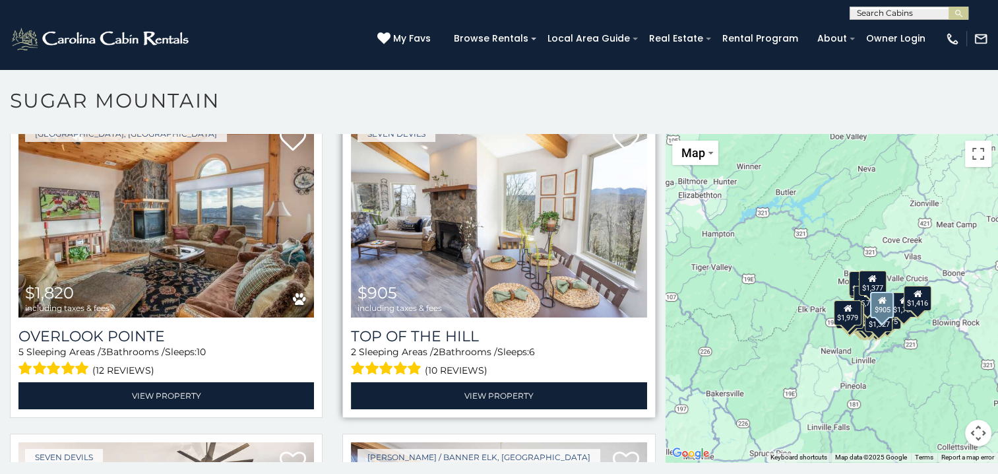
scroll to position [3644, 0]
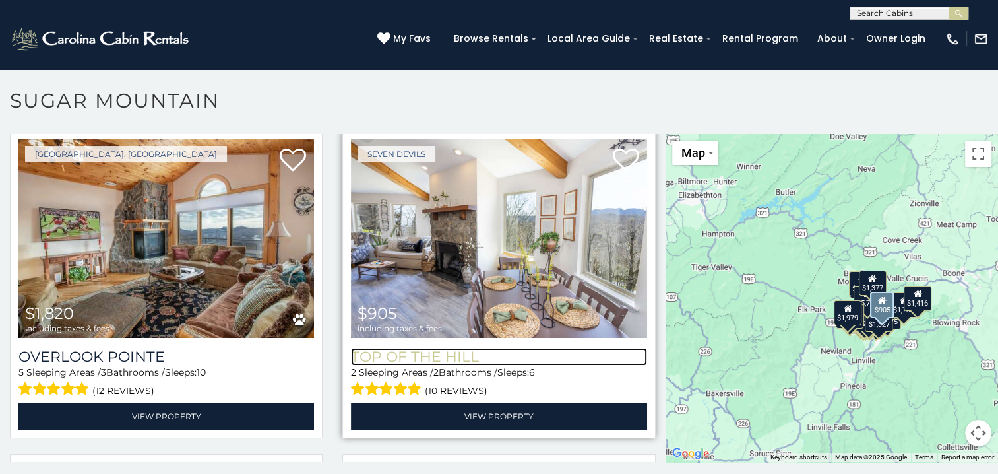
click at [443, 348] on h3 "Top Of The Hill" at bounding box center [499, 357] width 296 height 18
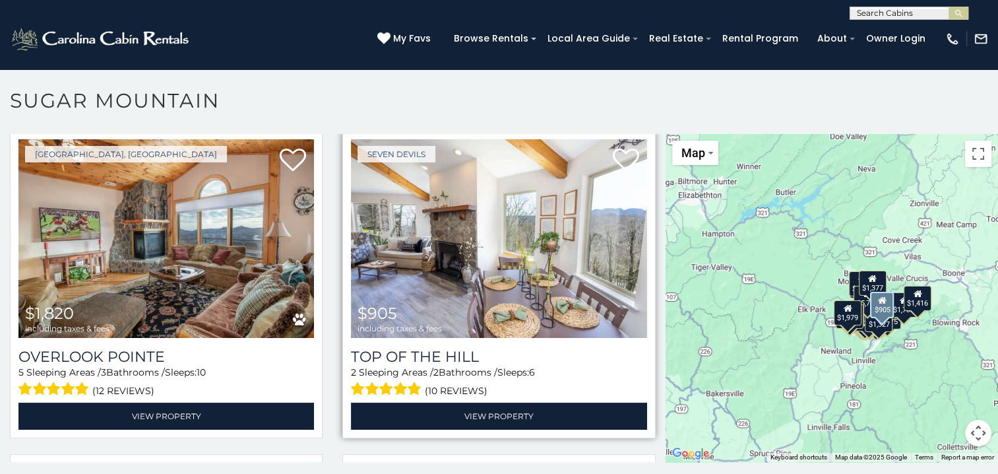
click at [501, 245] on img at bounding box center [499, 238] width 296 height 198
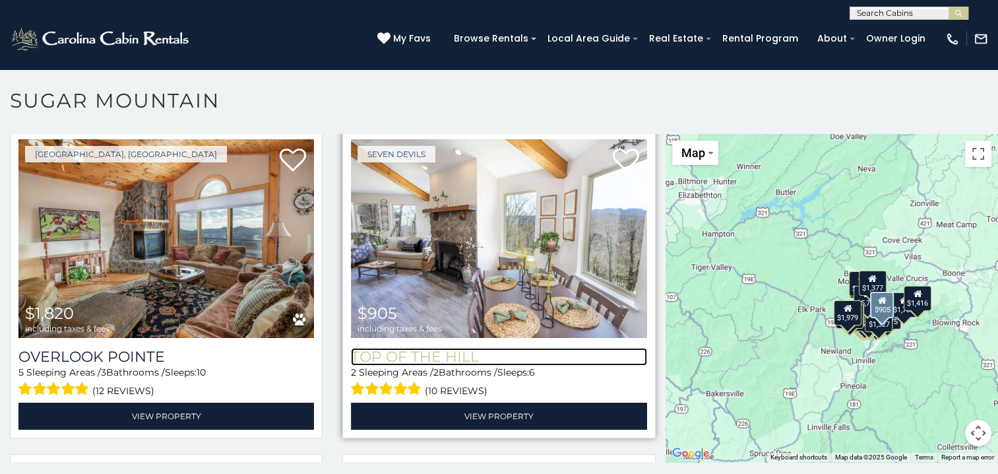
click at [455, 348] on h3 "Top Of The Hill" at bounding box center [499, 357] width 296 height 18
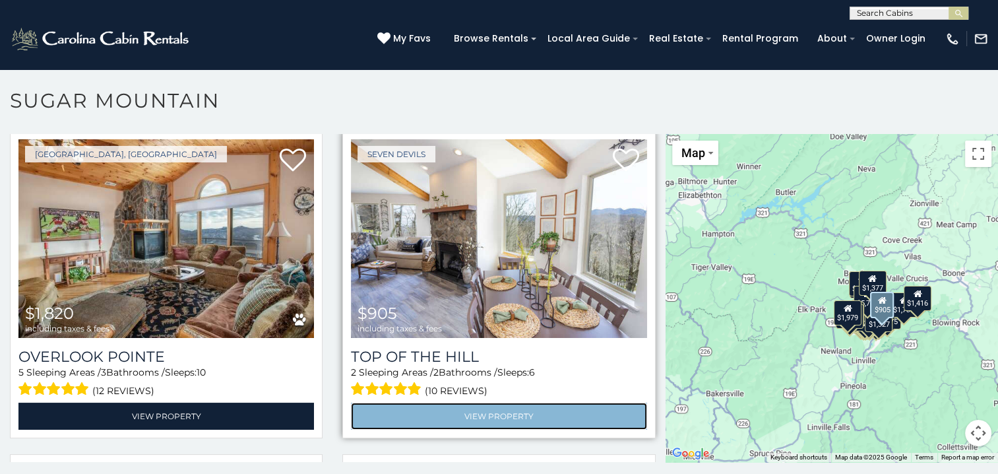
click at [499, 402] on link "View Property" at bounding box center [499, 415] width 296 height 27
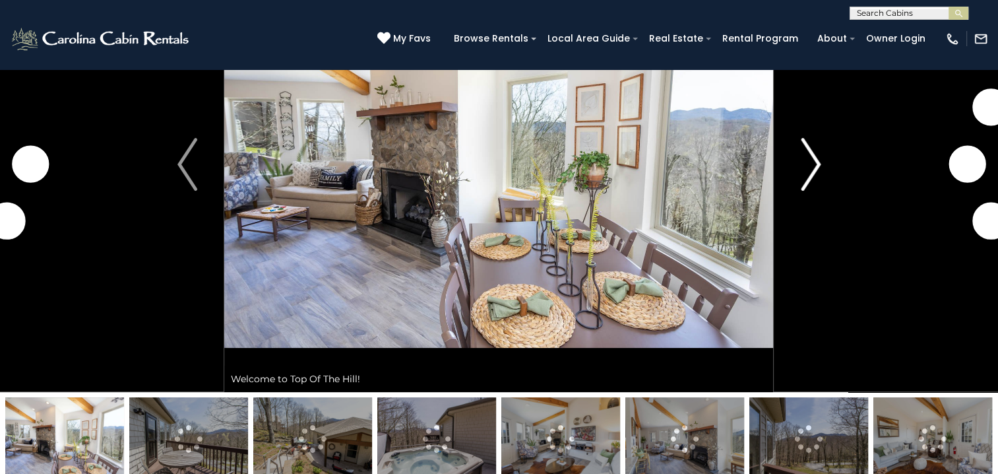
click at [822, 169] on button "Next" at bounding box center [811, 164] width 74 height 455
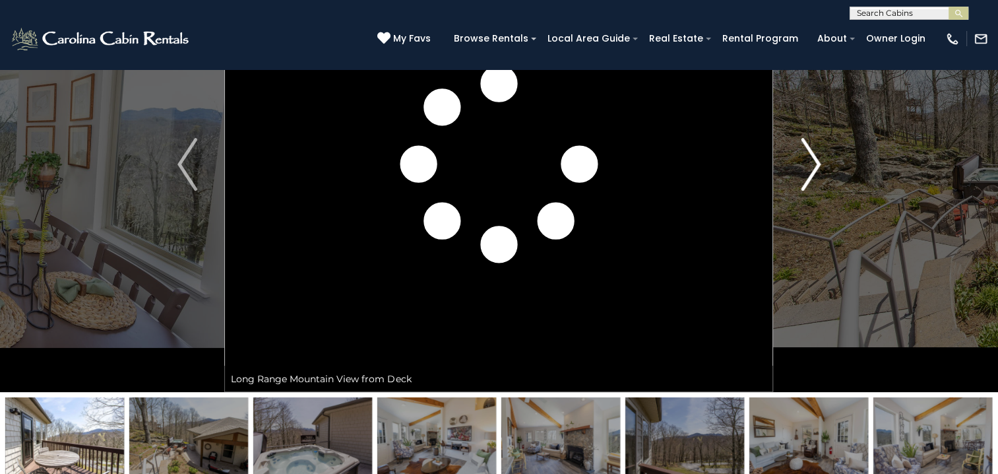
click at [821, 169] on img "Next" at bounding box center [811, 164] width 20 height 53
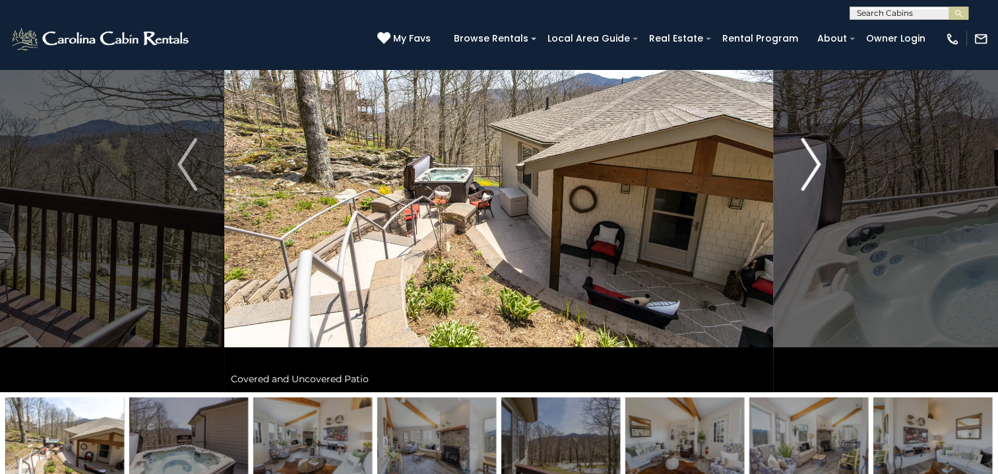
click at [813, 180] on img "Next" at bounding box center [811, 164] width 20 height 53
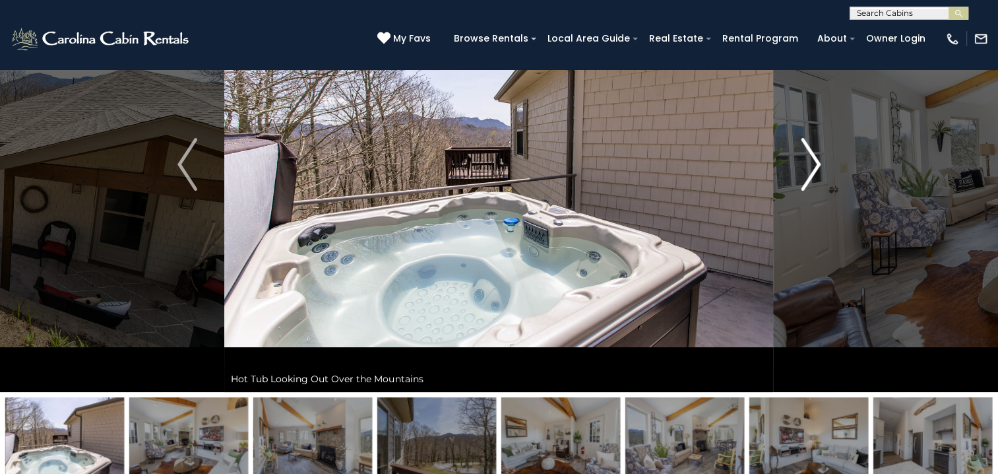
click at [801, 143] on img "Next" at bounding box center [811, 164] width 20 height 53
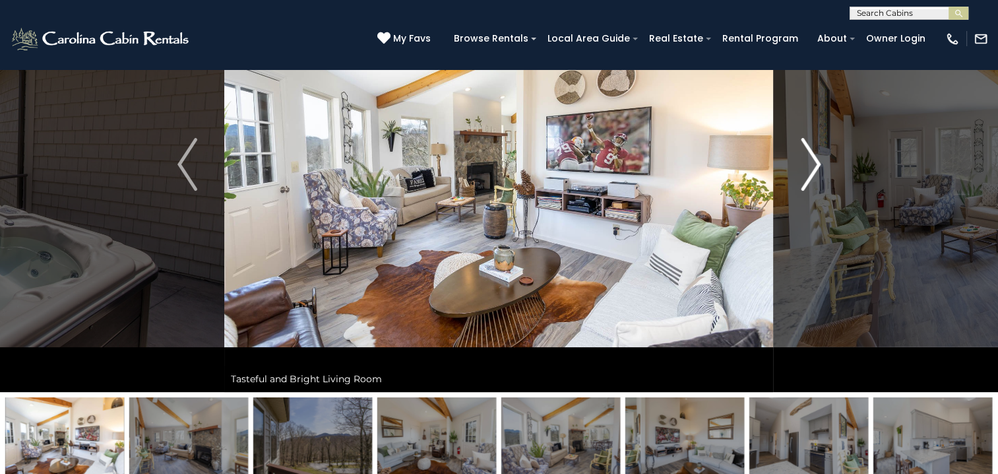
click at [801, 143] on img "Next" at bounding box center [811, 164] width 20 height 53
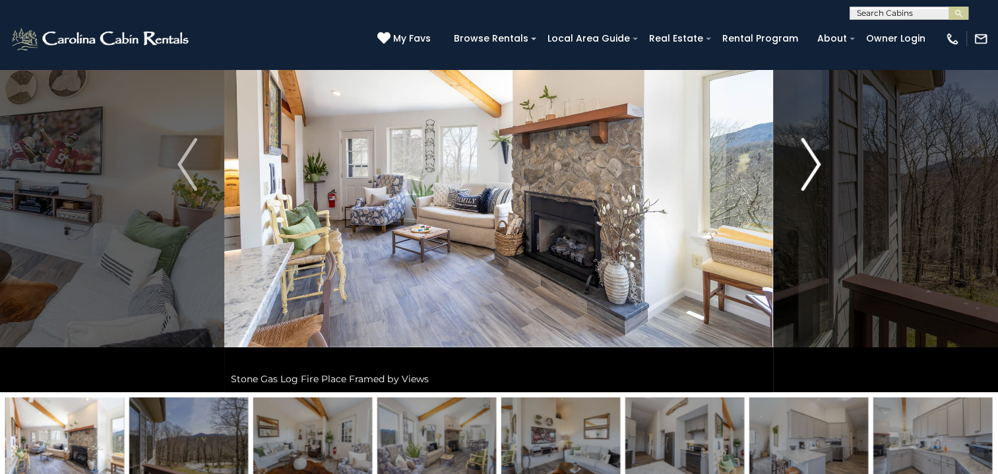
click at [811, 138] on img "Next" at bounding box center [811, 164] width 20 height 53
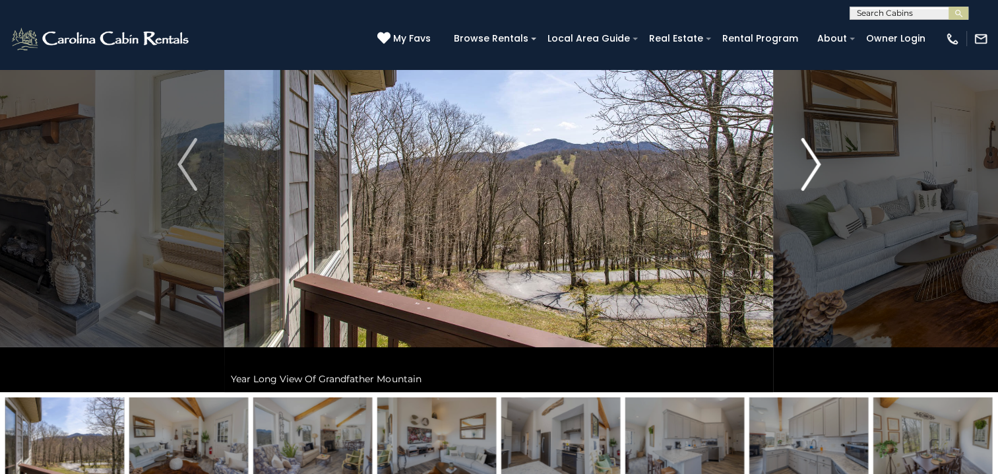
click at [811, 138] on img "Next" at bounding box center [811, 164] width 20 height 53
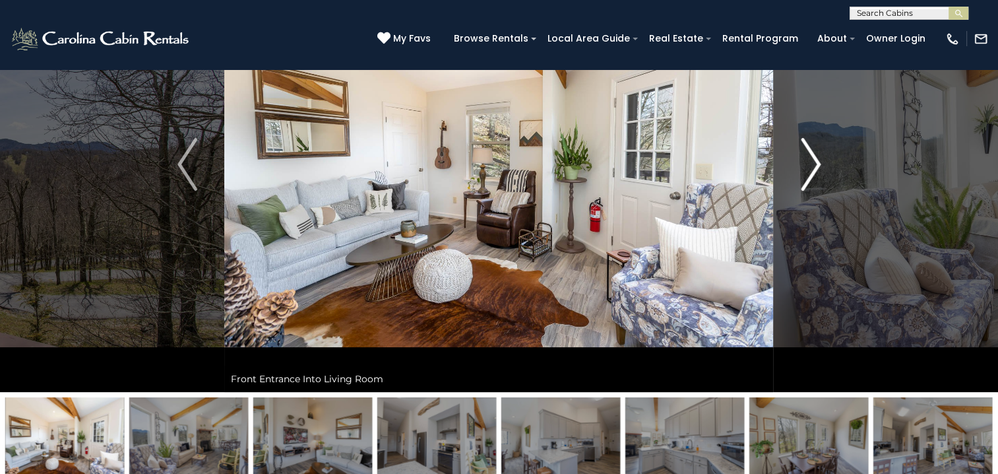
click at [811, 138] on img "Next" at bounding box center [811, 164] width 20 height 53
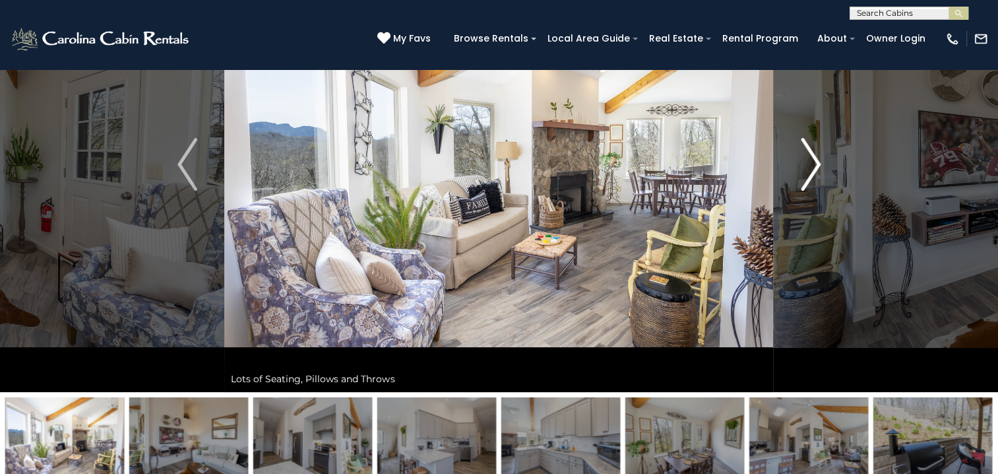
click at [811, 138] on img "Next" at bounding box center [811, 164] width 20 height 53
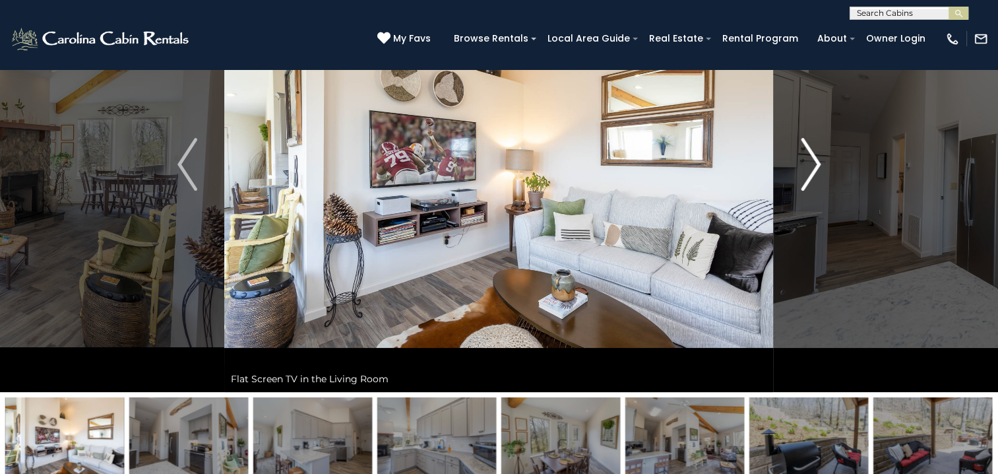
click at [811, 138] on img "Next" at bounding box center [811, 164] width 20 height 53
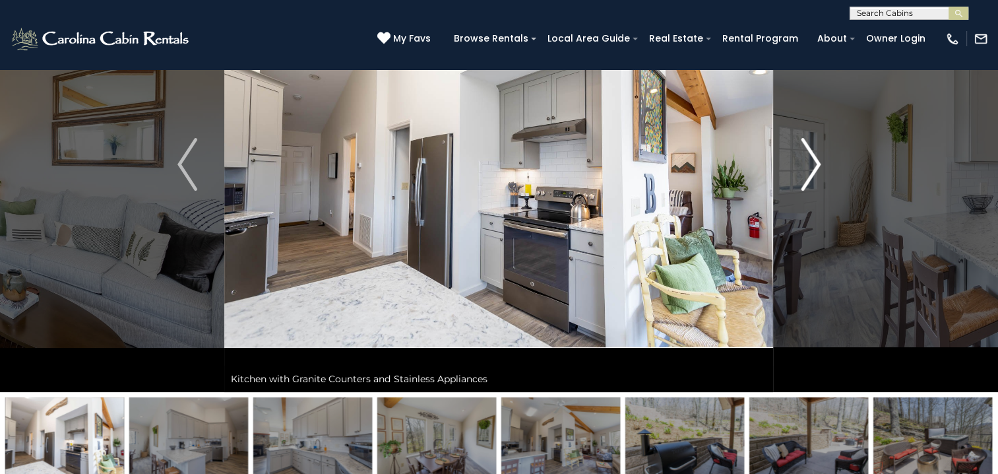
click at [811, 138] on img "Next" at bounding box center [811, 164] width 20 height 53
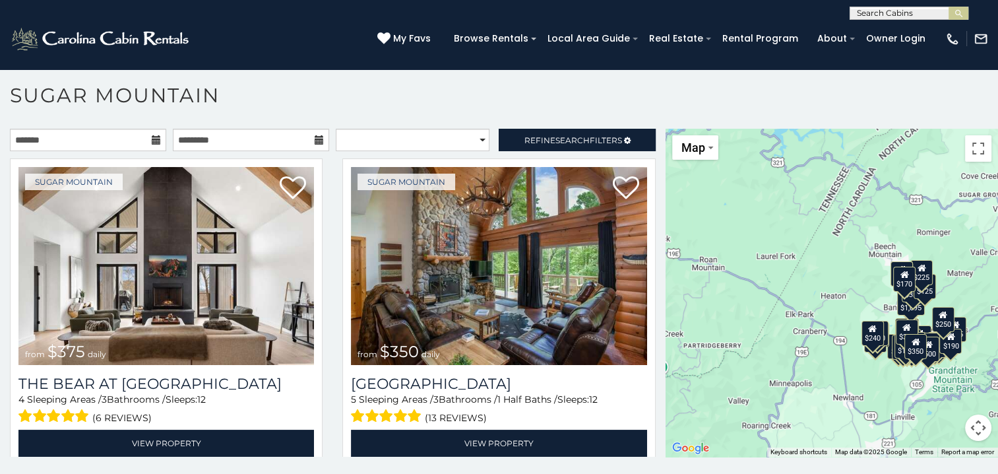
scroll to position [7, 0]
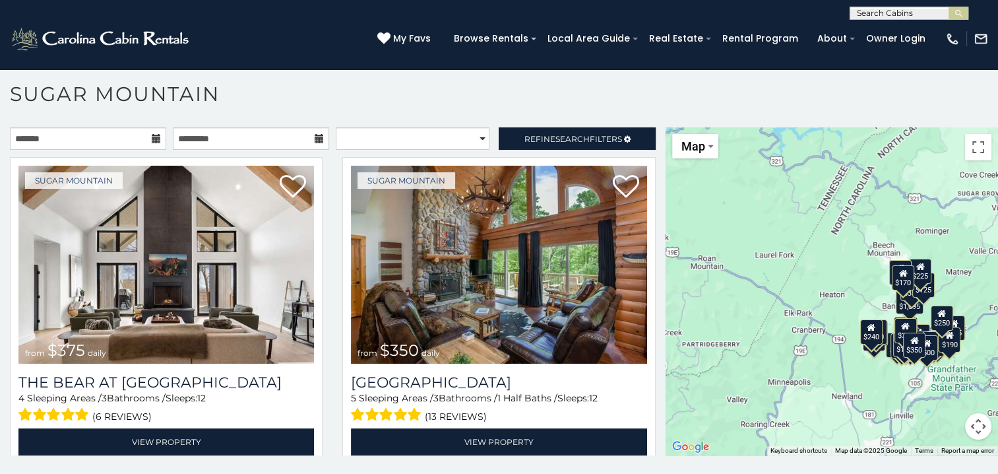
click at [773, 219] on div "$375 $350 $350 $200 $375 $195 $265 $175 $190 $155 $290 $345 $175 $1,095 $195 $2…" at bounding box center [832, 291] width 333 height 328
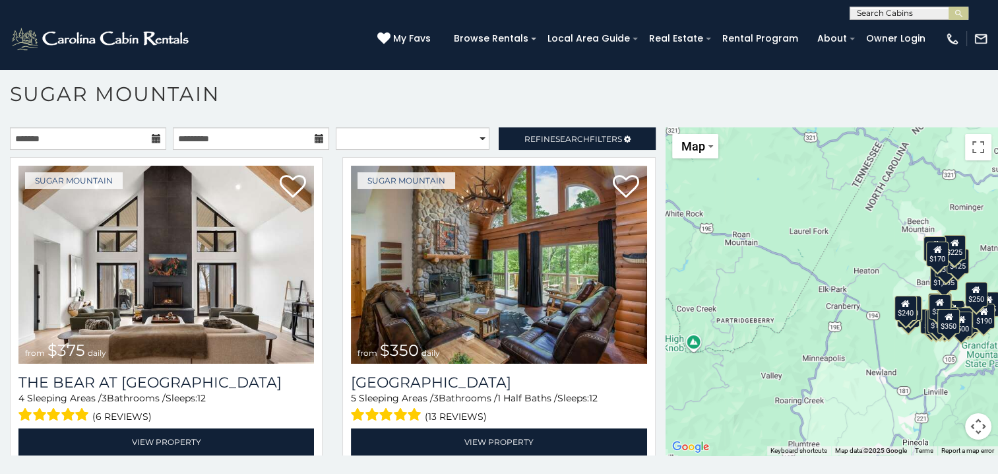
drag, startPoint x: 784, startPoint y: 231, endPoint x: 819, endPoint y: 207, distance: 42.8
click at [819, 207] on div "$375 $350 $350 $200 $375 $195 $265 $175 $190 $155 $290 $345 $175 $1,095 $195 $2…" at bounding box center [832, 291] width 333 height 328
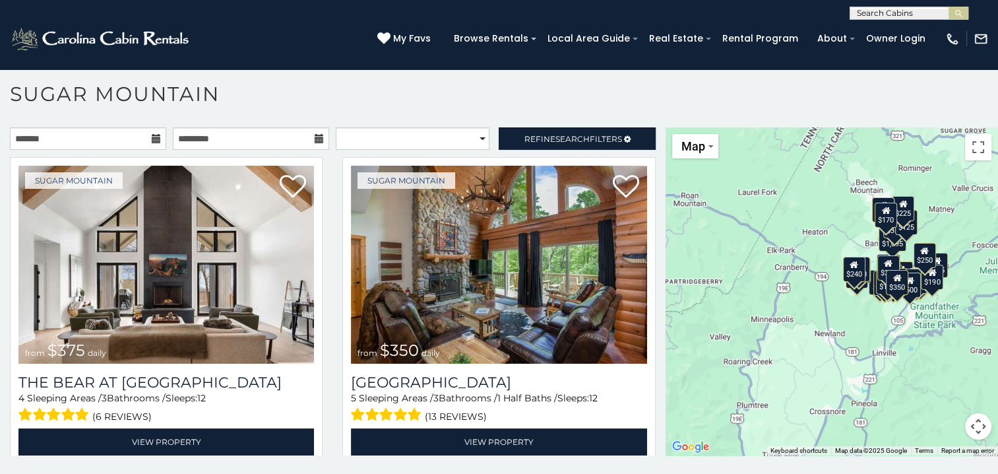
drag, startPoint x: 888, startPoint y: 256, endPoint x: 852, endPoint y: 239, distance: 39.3
click at [852, 239] on div "$375 $350 $350 $200 $375 $195 $265 $175 $190 $155 $290 $345 $175 $1,095 $195 $2…" at bounding box center [832, 291] width 333 height 328
click at [929, 312] on div "$375 $350 $350 $200 $375 $195 $265 $175 $190 $155 $290 $345 $175 $1,095 $195 $2…" at bounding box center [832, 291] width 333 height 328
click at [973, 424] on button "Map camera controls" at bounding box center [978, 426] width 26 height 26
click at [936, 417] on button "Zoom out" at bounding box center [945, 426] width 26 height 26
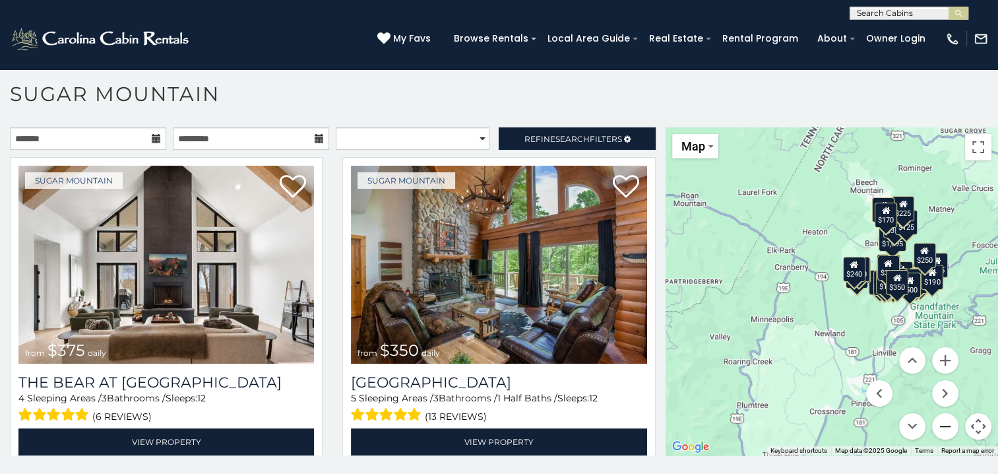
click at [936, 417] on button "Zoom out" at bounding box center [945, 426] width 26 height 26
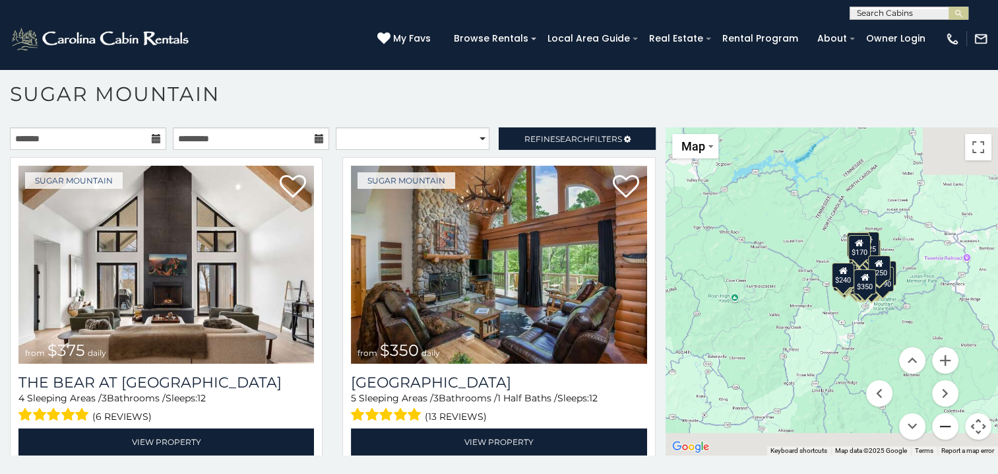
click at [936, 417] on button "Zoom out" at bounding box center [945, 426] width 26 height 26
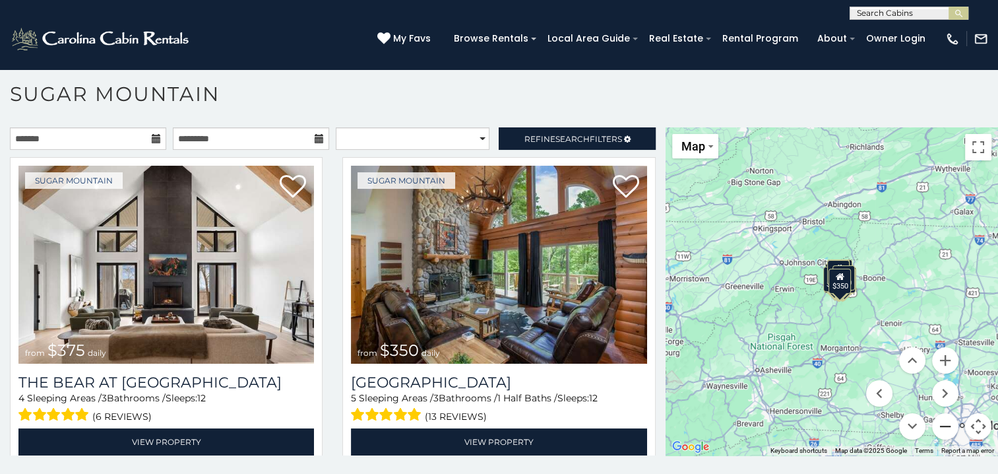
click at [936, 417] on button "Zoom out" at bounding box center [945, 426] width 26 height 26
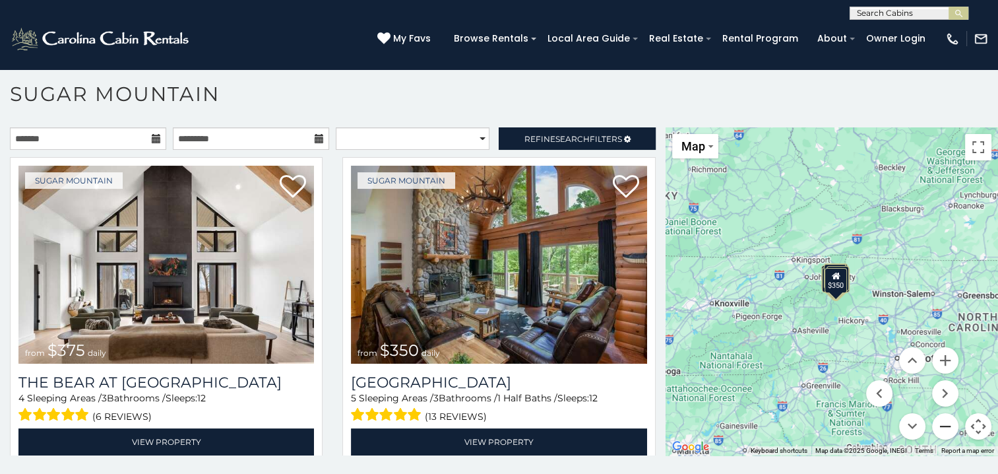
click at [936, 417] on button "Zoom out" at bounding box center [945, 426] width 26 height 26
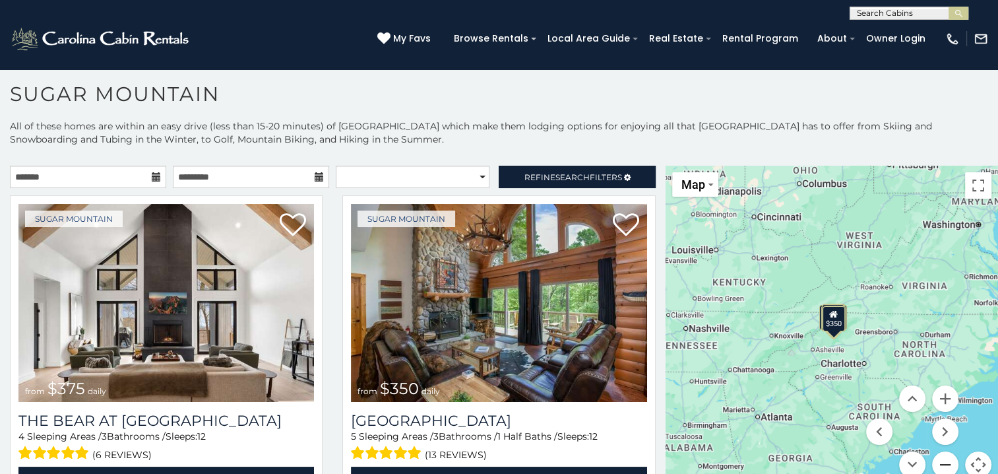
scroll to position [38, 0]
